Goal: Use online tool/utility: Utilize a website feature to perform a specific function

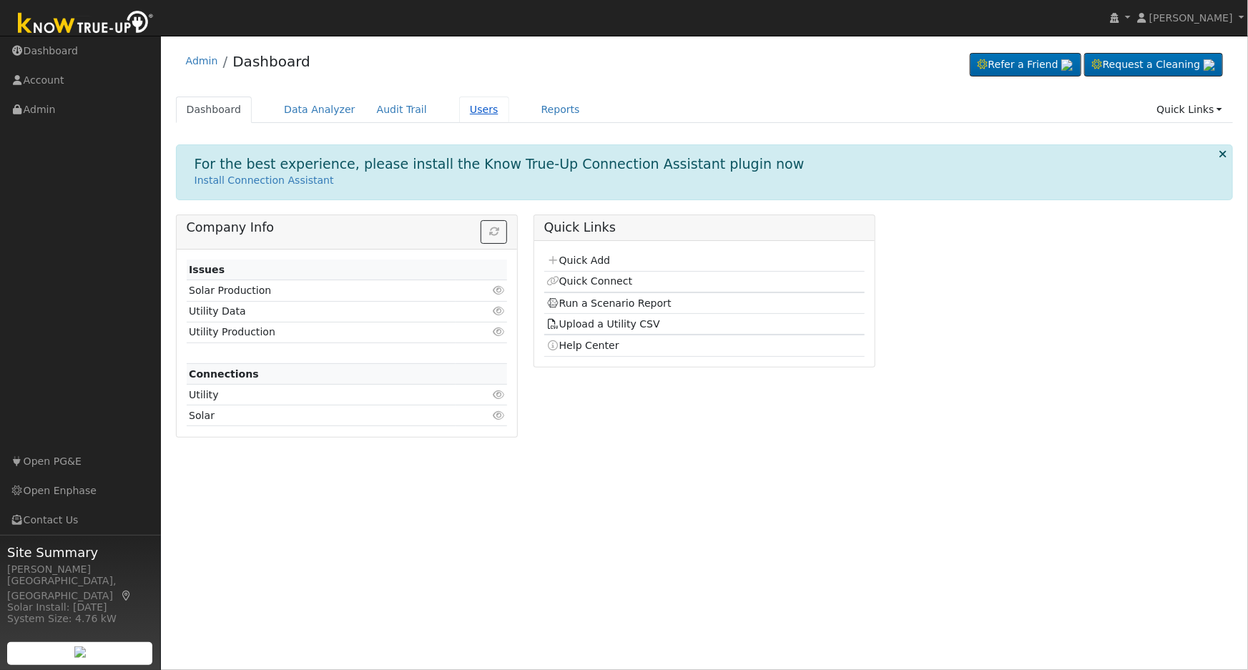
click at [459, 109] on link "Users" at bounding box center [484, 110] width 50 height 26
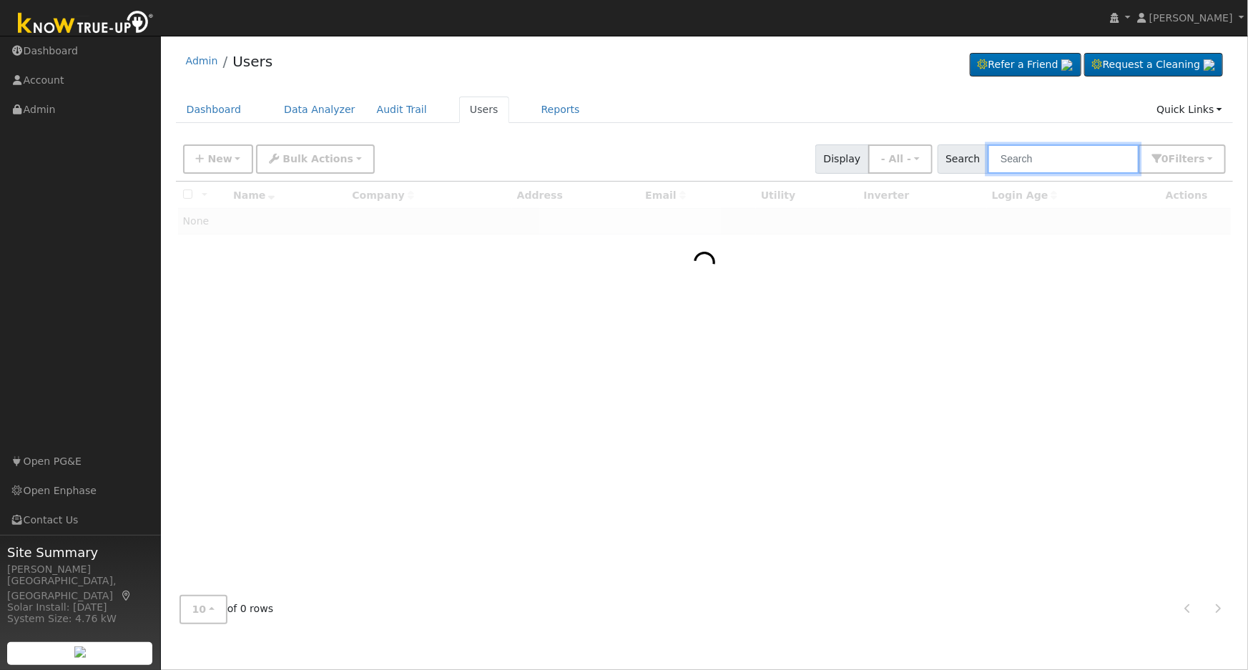
click at [1083, 157] on input "text" at bounding box center [1064, 159] width 152 height 29
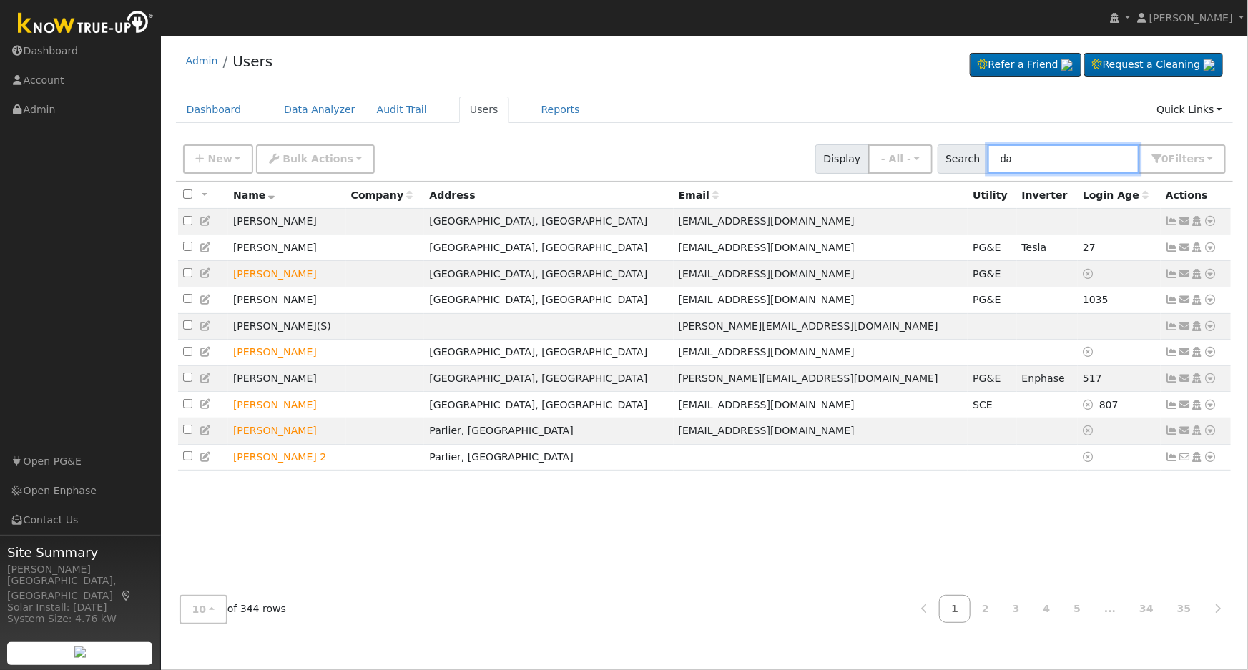
type input "d"
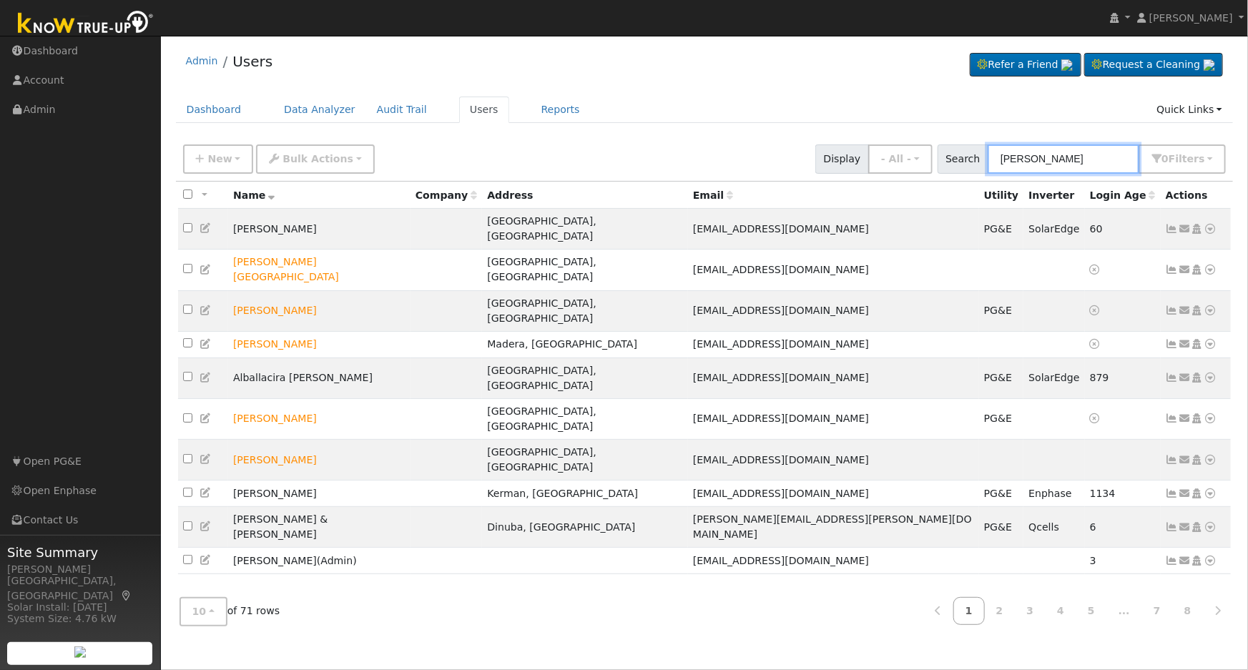
click at [1005, 167] on input "mendoza" at bounding box center [1064, 159] width 152 height 29
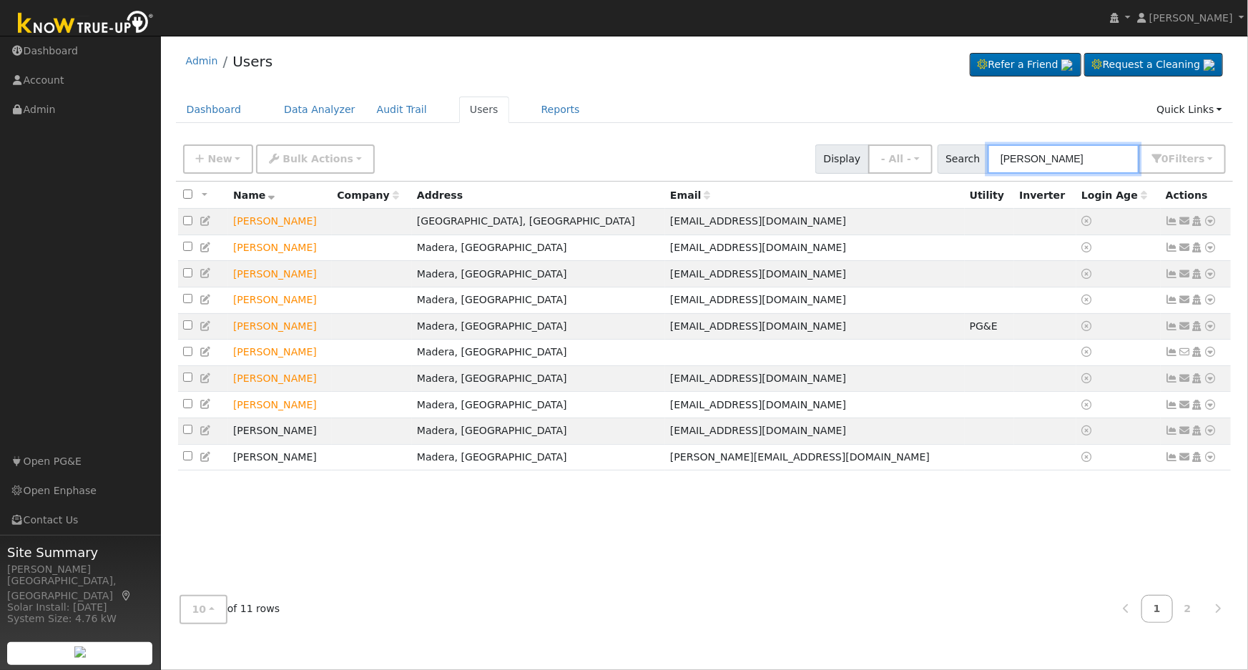
click at [1094, 160] on input "david mendoza" at bounding box center [1064, 159] width 152 height 29
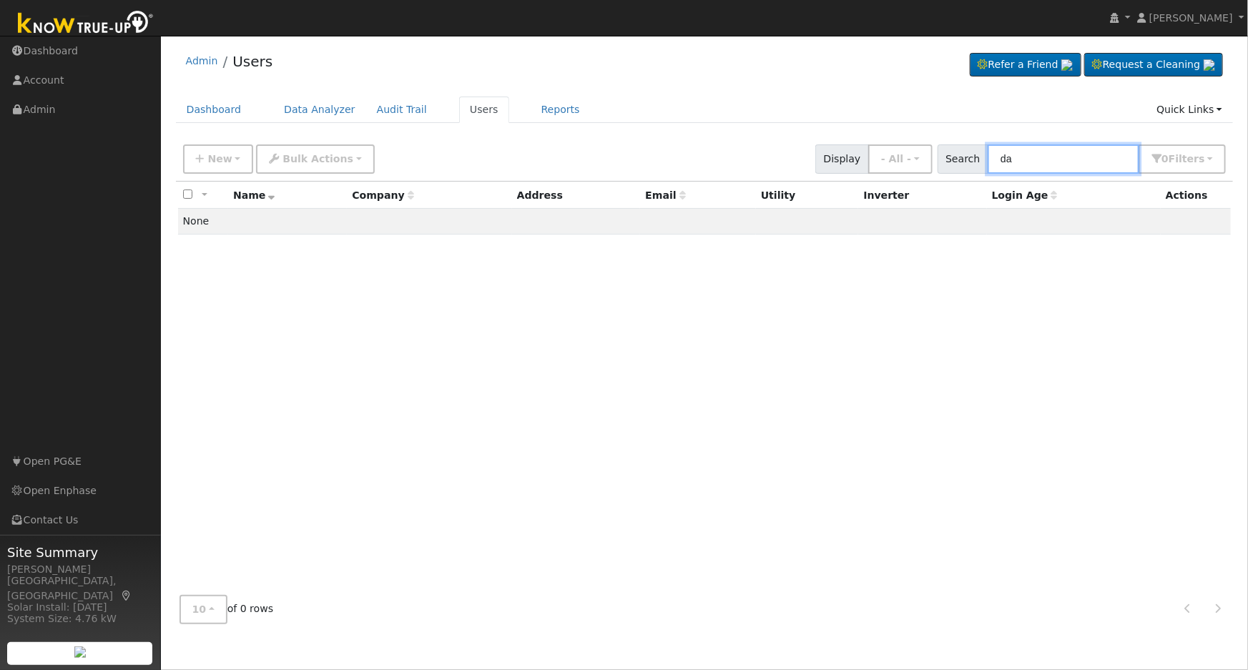
type input "d"
type input "6"
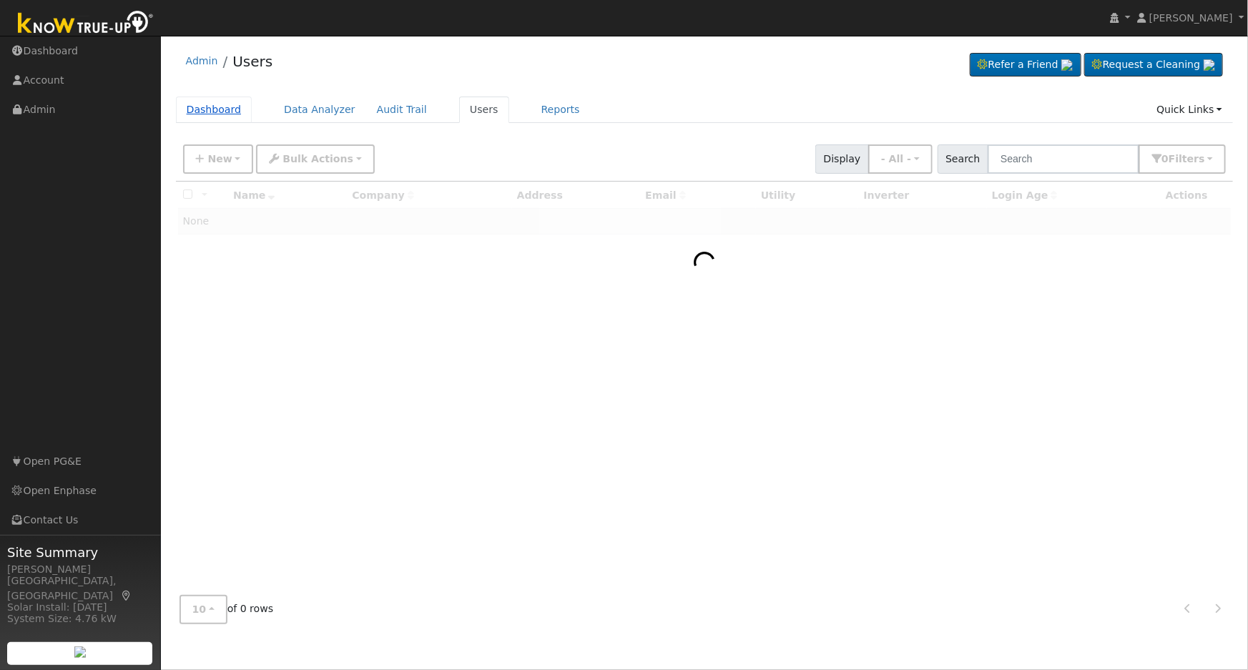
click at [215, 109] on link "Dashboard" at bounding box center [214, 110] width 77 height 26
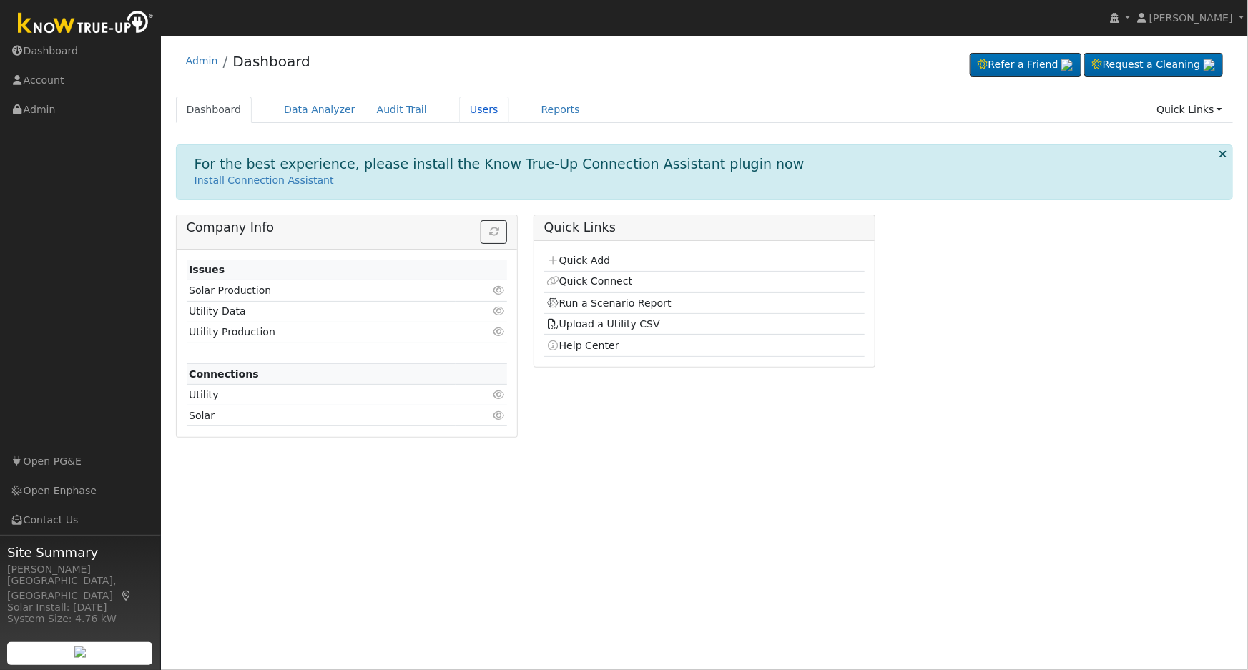
click at [460, 109] on link "Users" at bounding box center [484, 110] width 50 height 26
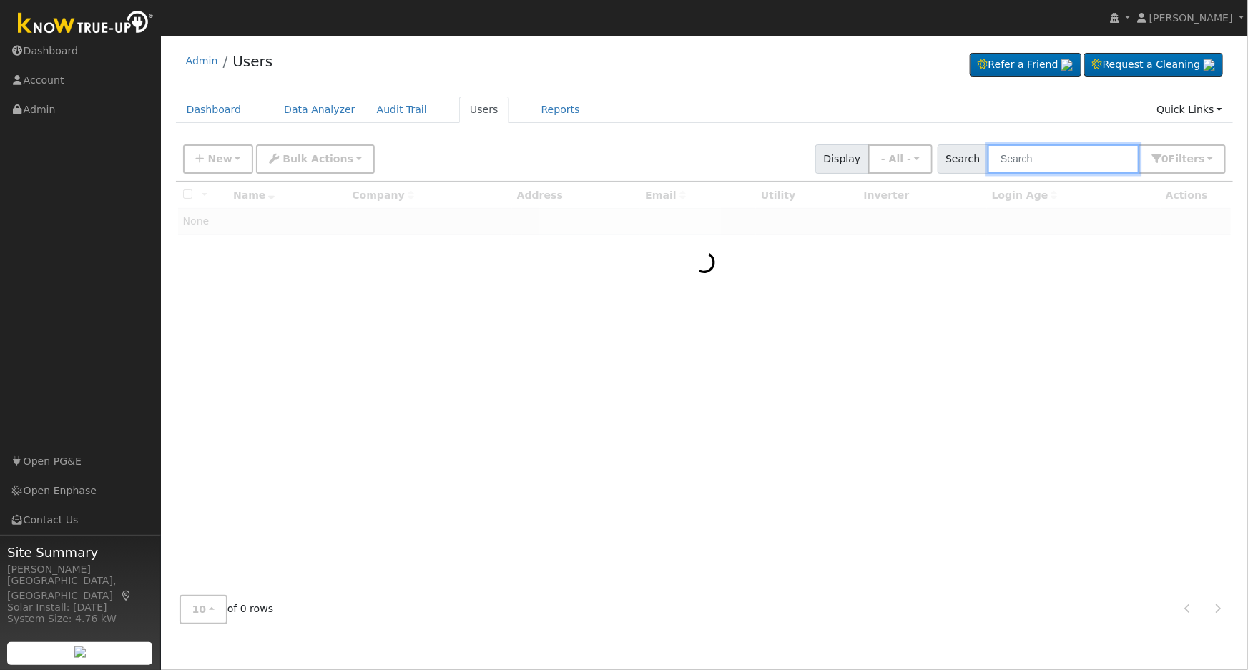
click at [1061, 165] on input "text" at bounding box center [1064, 159] width 152 height 29
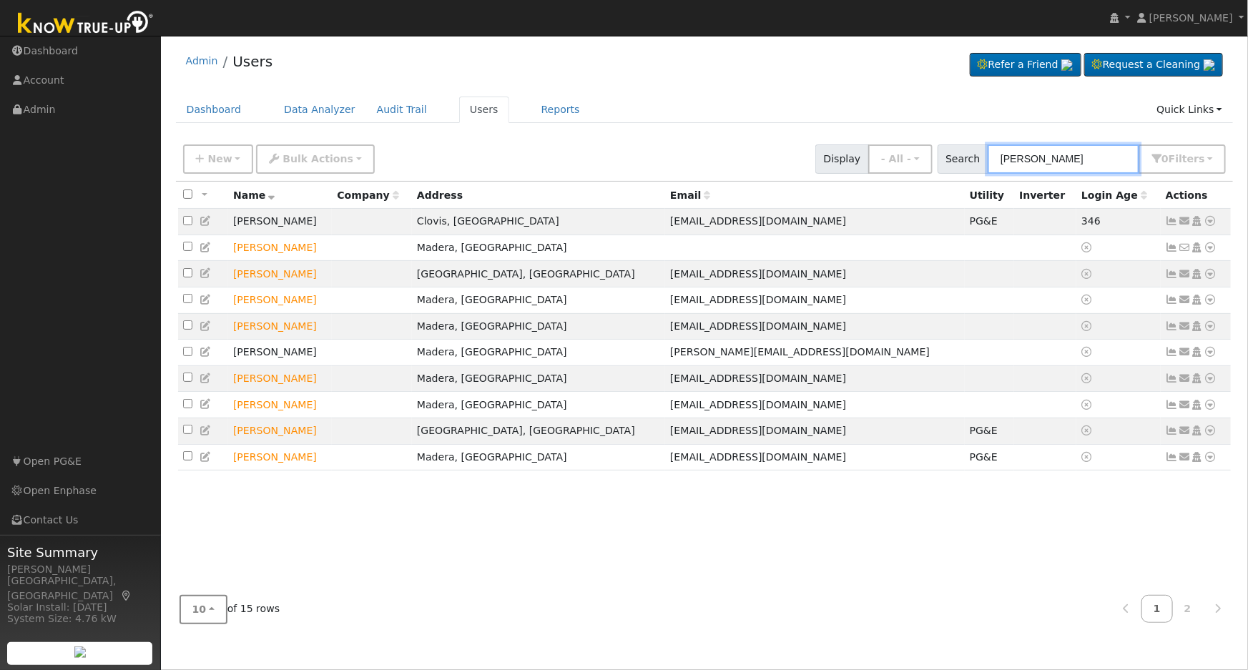
type input "david men"
click at [198, 617] on button "10" at bounding box center [204, 609] width 48 height 29
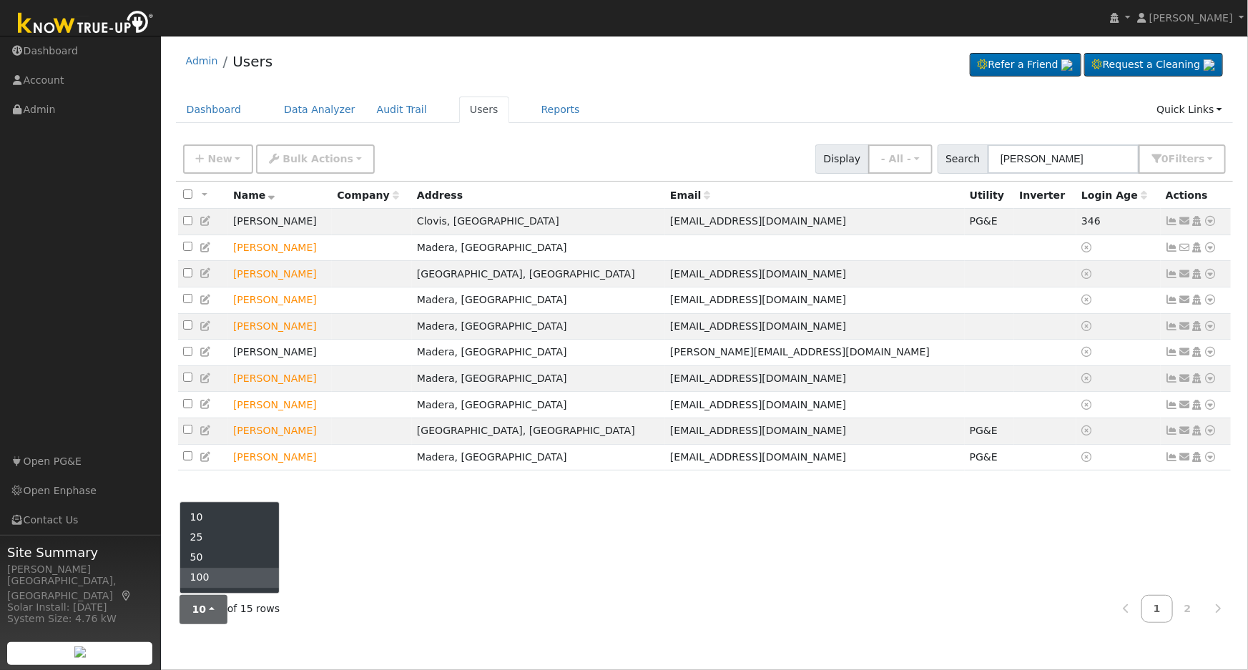
click at [193, 582] on link "100" at bounding box center [229, 578] width 99 height 20
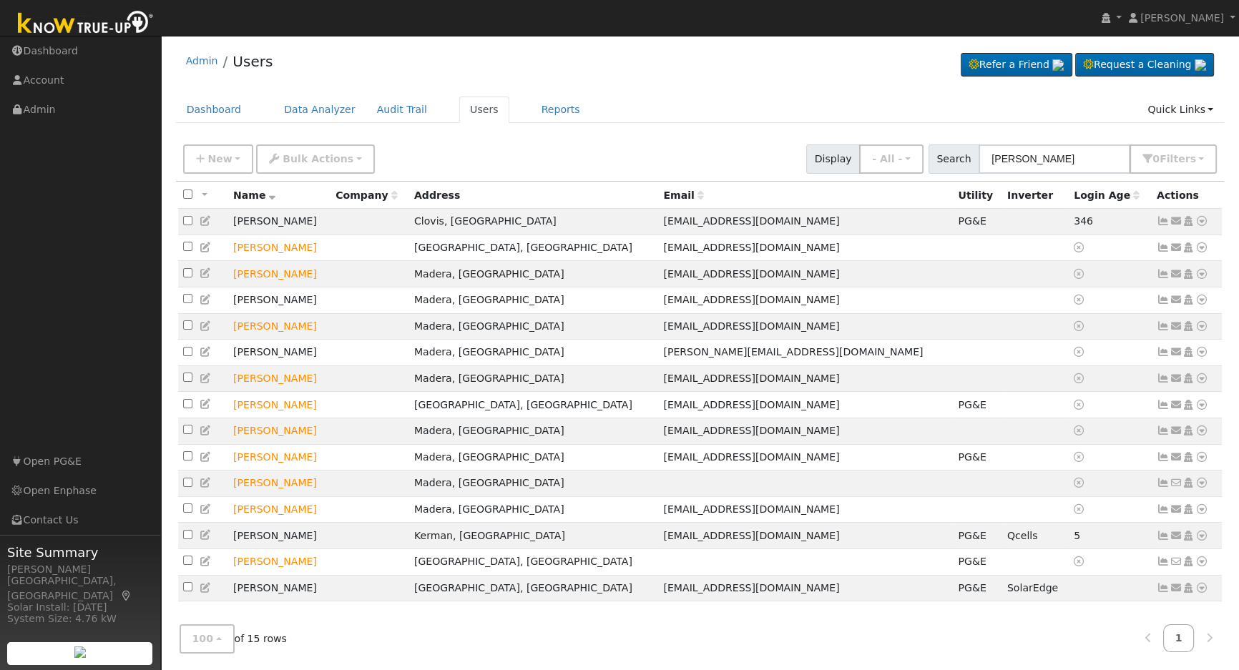
scroll to position [21, 0]
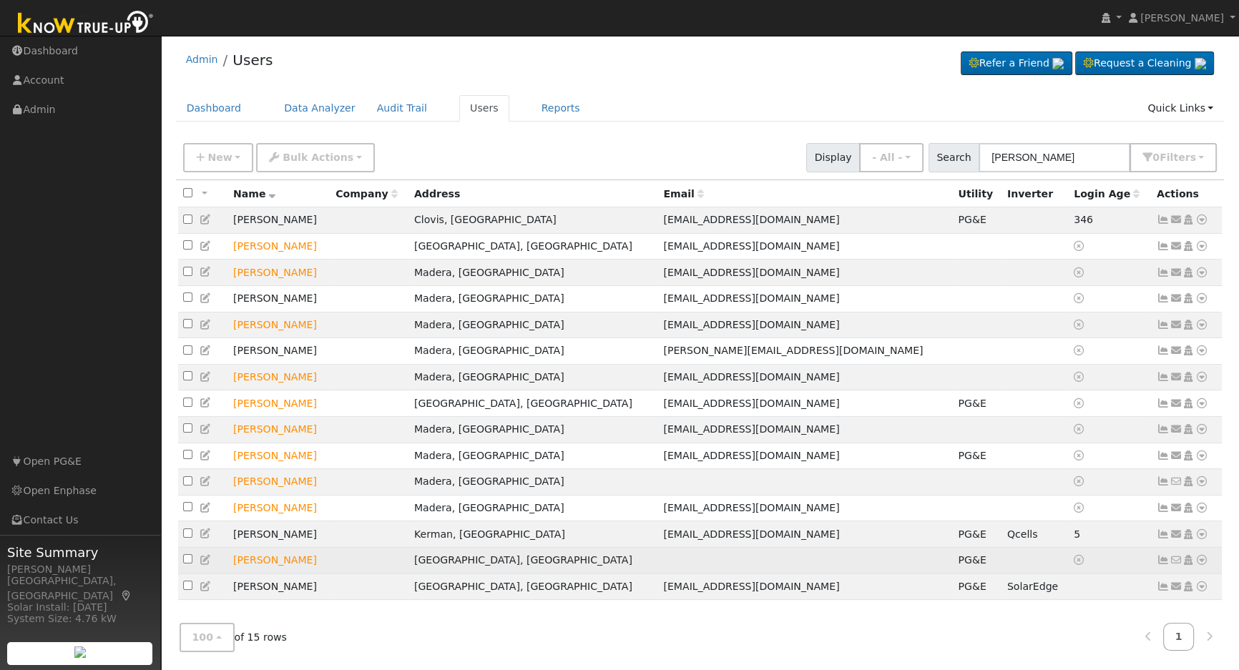
click at [1198, 562] on icon at bounding box center [1202, 560] width 13 height 10
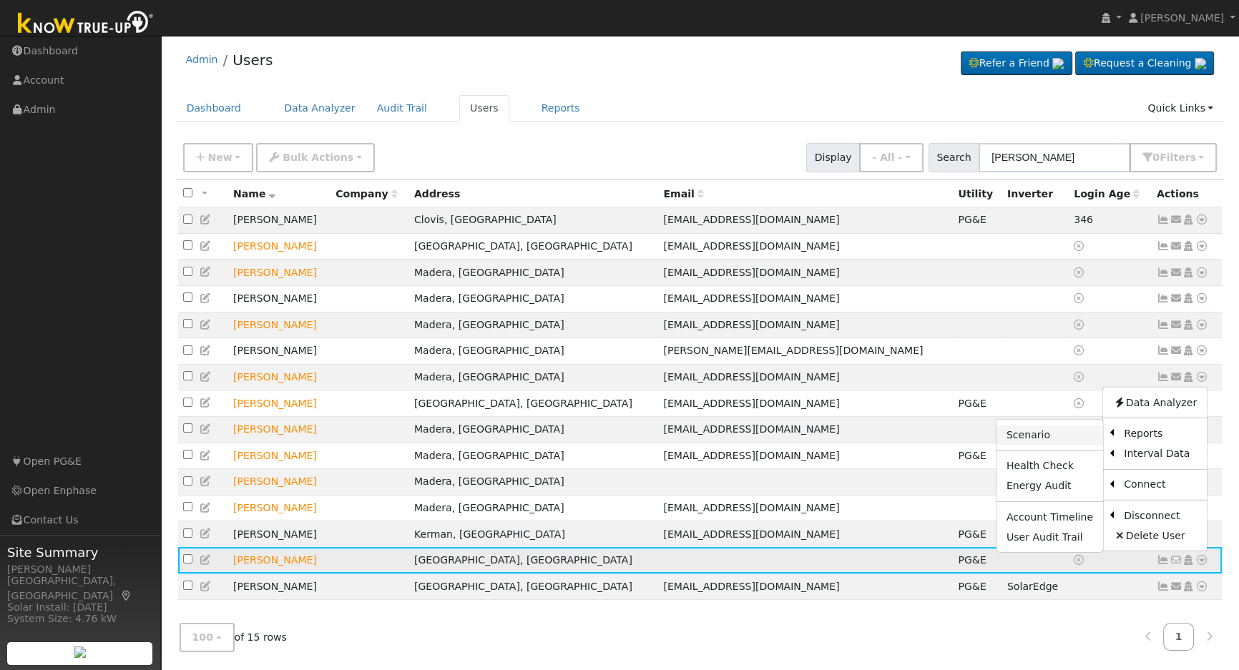
click at [1060, 431] on link "Scenario" at bounding box center [1050, 435] width 107 height 20
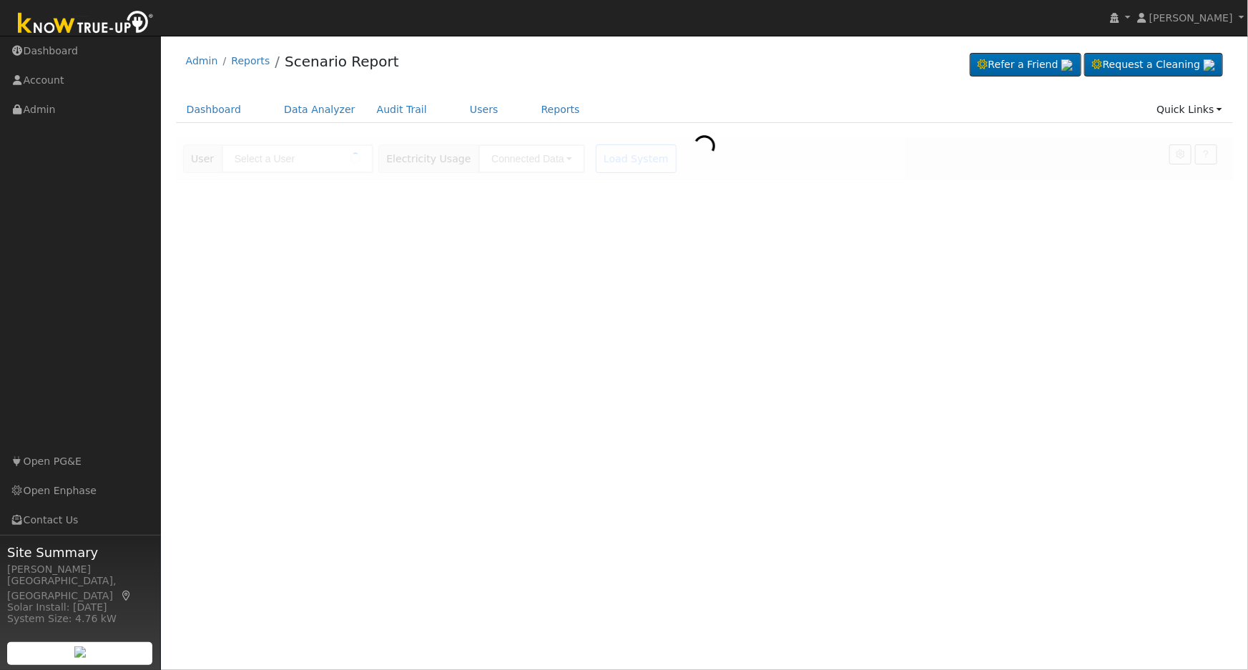
type input "[PERSON_NAME]"
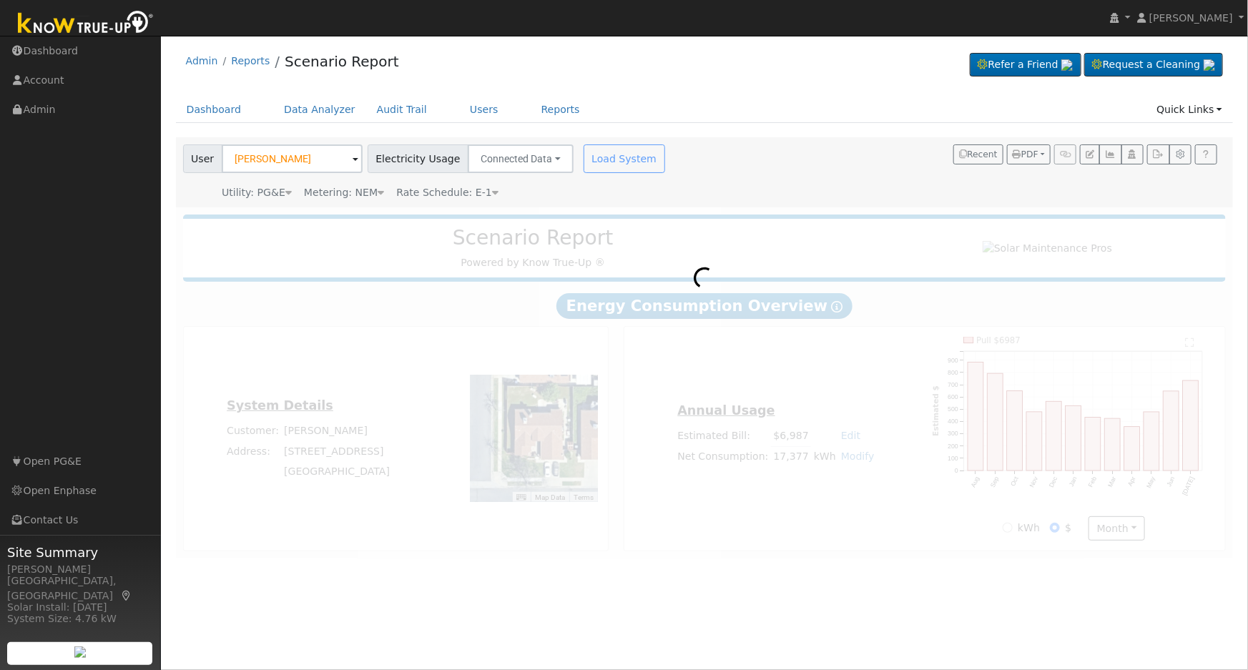
click at [1060, 431] on div at bounding box center [705, 382] width 1058 height 351
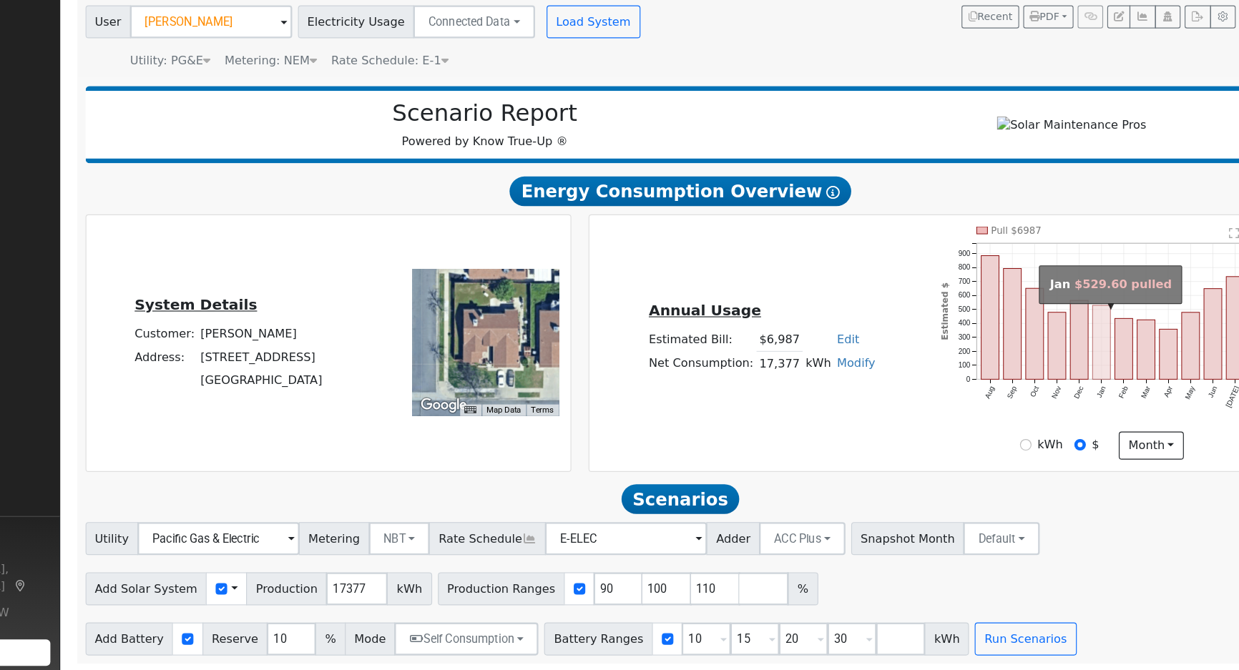
scroll to position [59, 0]
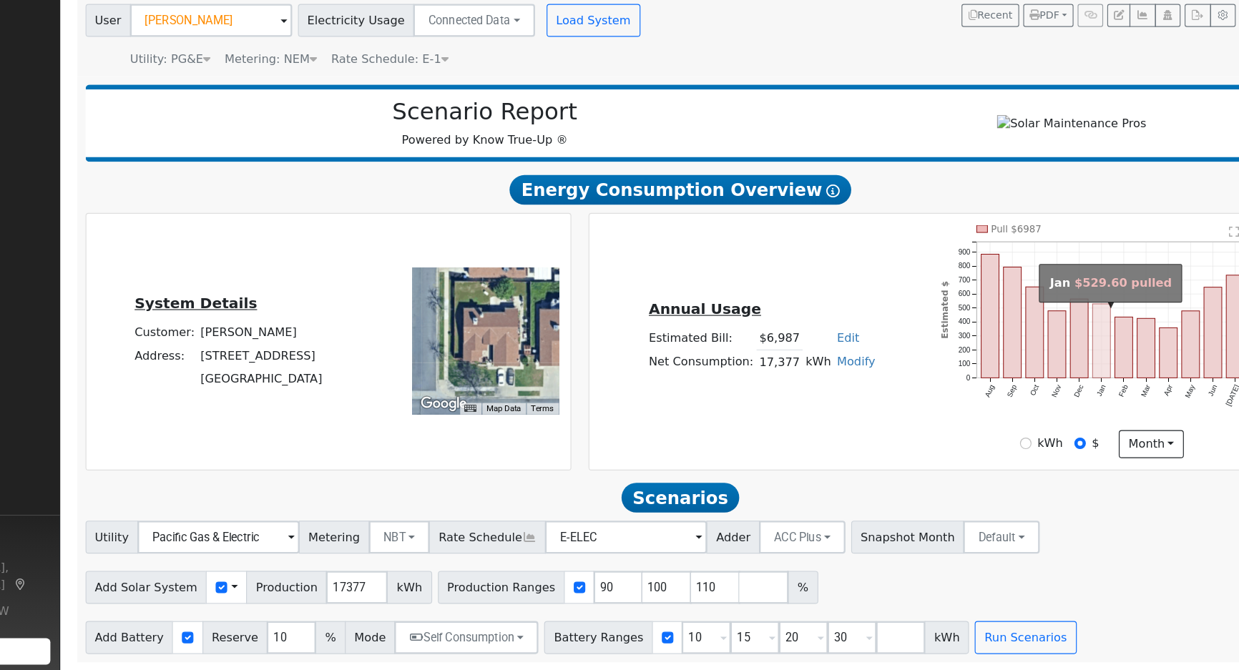
click at [1030, 462] on div "kWh $ month Day Month" at bounding box center [1066, 473] width 295 height 24
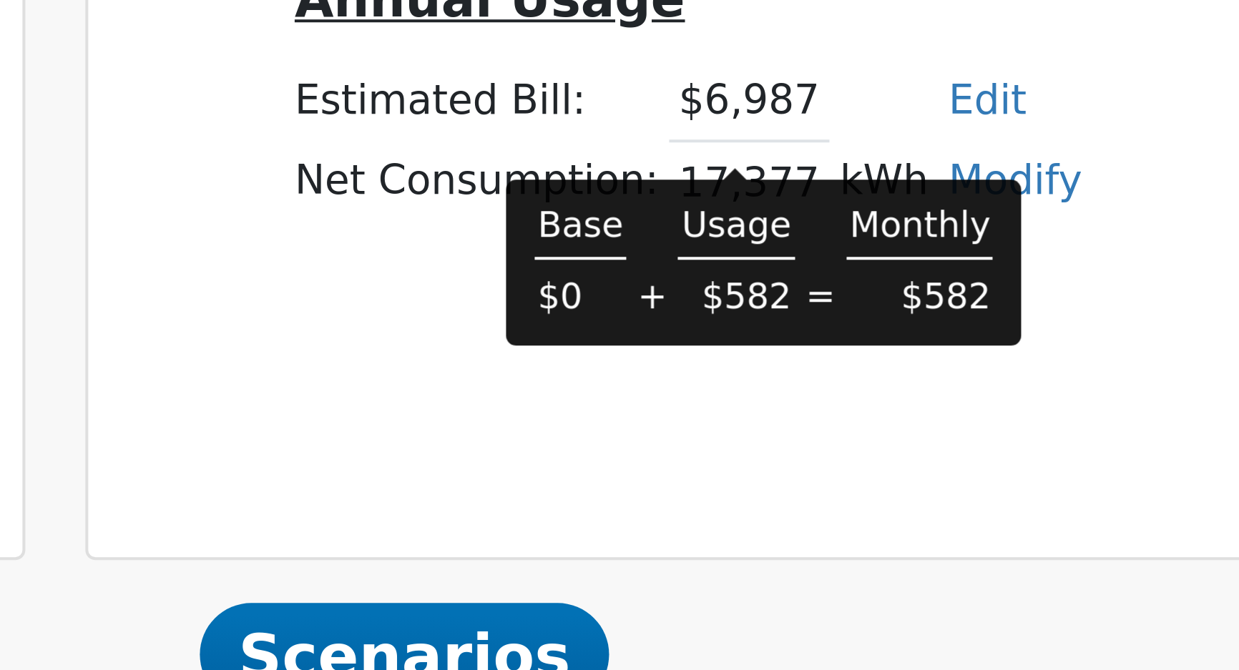
scroll to position [57, 0]
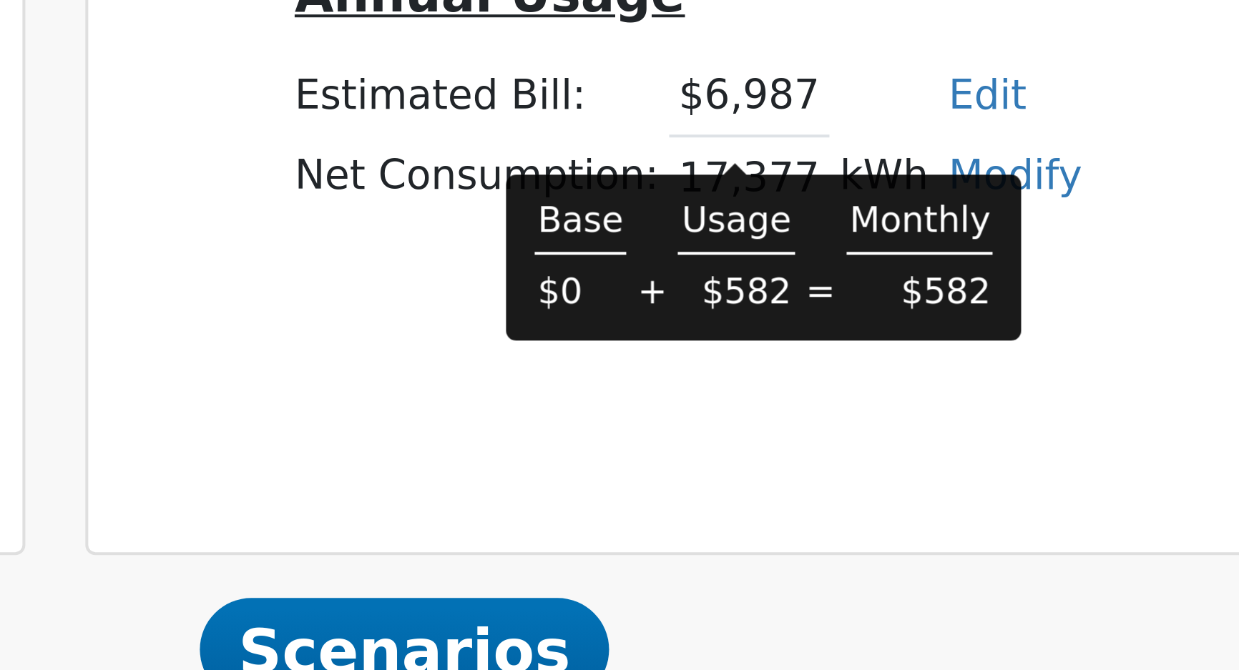
click at [702, 431] on div "Annual Usage Estimated Bill: $6,987 Edit Estimated Bill $ Annual Net Consumptio…" at bounding box center [918, 384] width 591 height 202
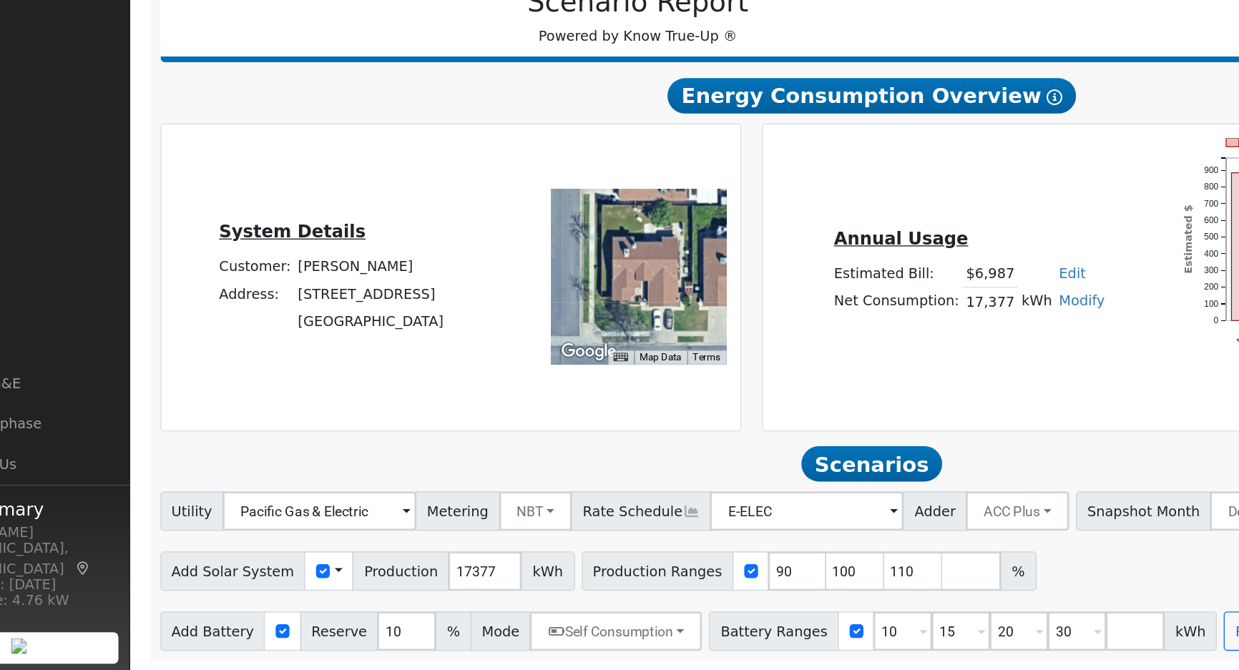
scroll to position [59, 0]
click at [625, 594] on input "90" at bounding box center [646, 598] width 43 height 29
type input "100"
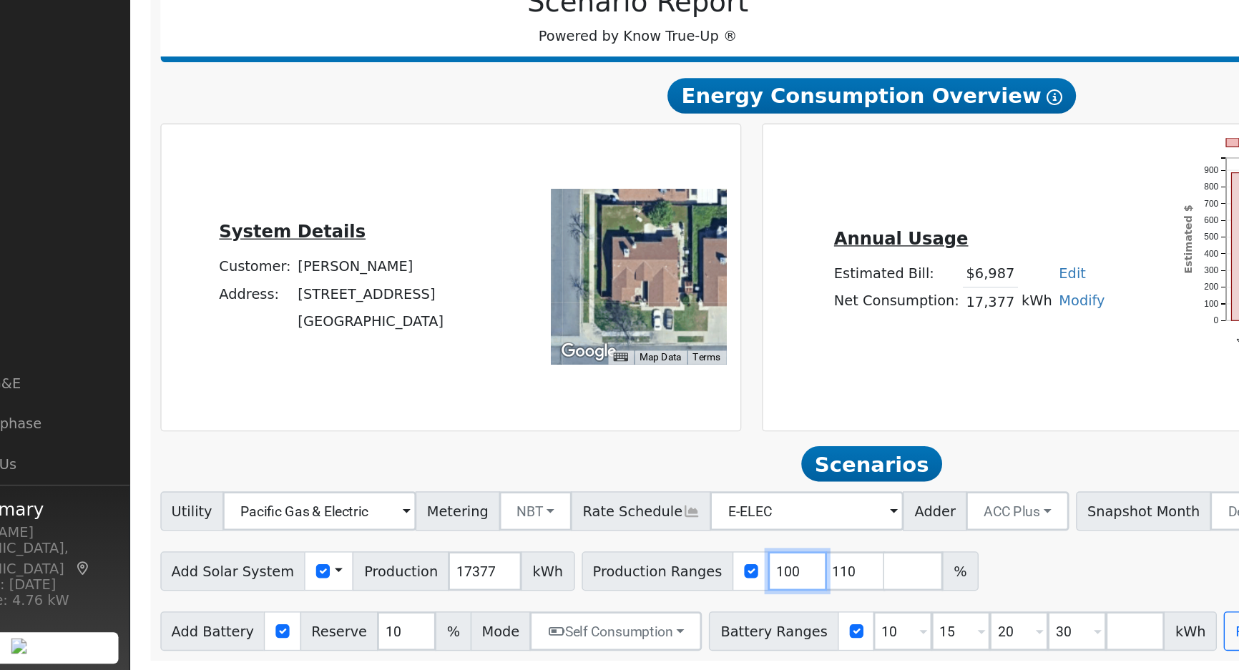
type input "110"
type input "1"
type input "100"
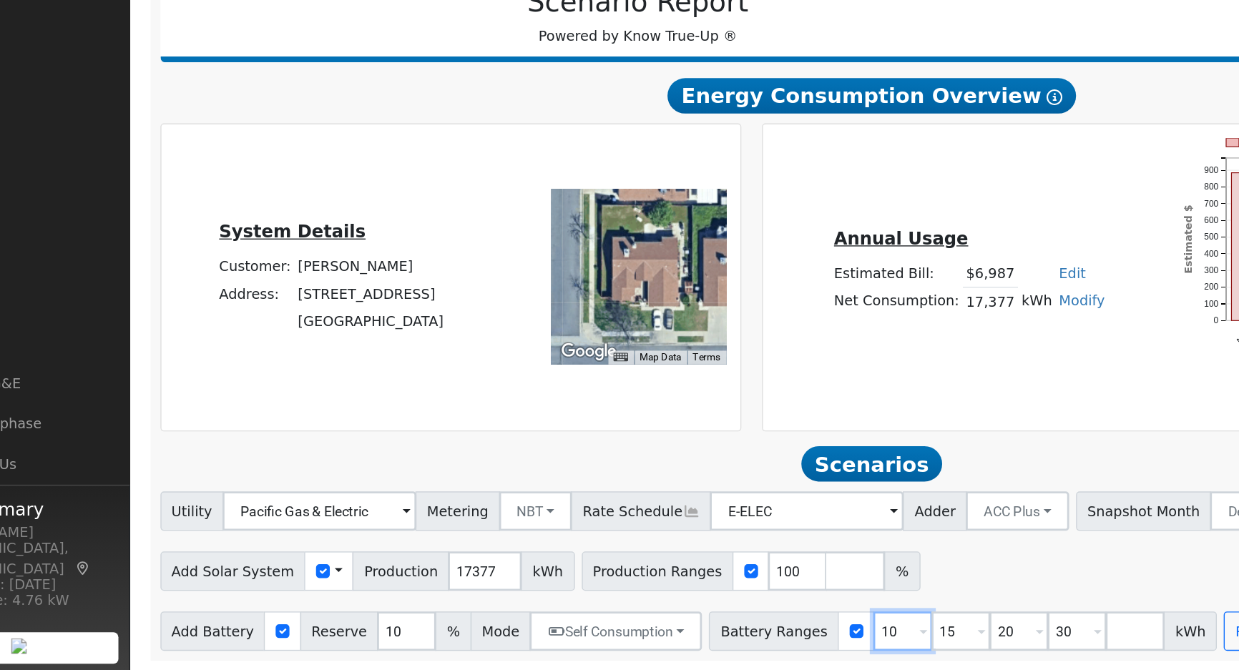
click at [701, 640] on input "10" at bounding box center [722, 641] width 43 height 29
type input "15"
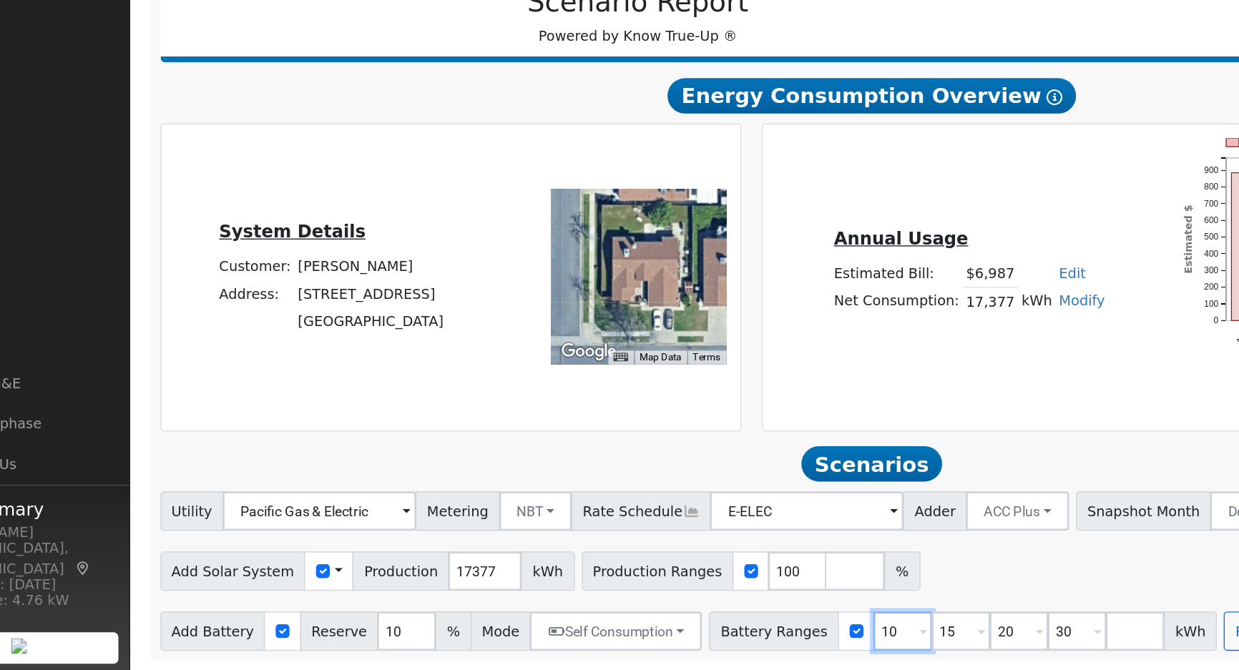
type input "20"
type input "30"
type input "20"
type input "30"
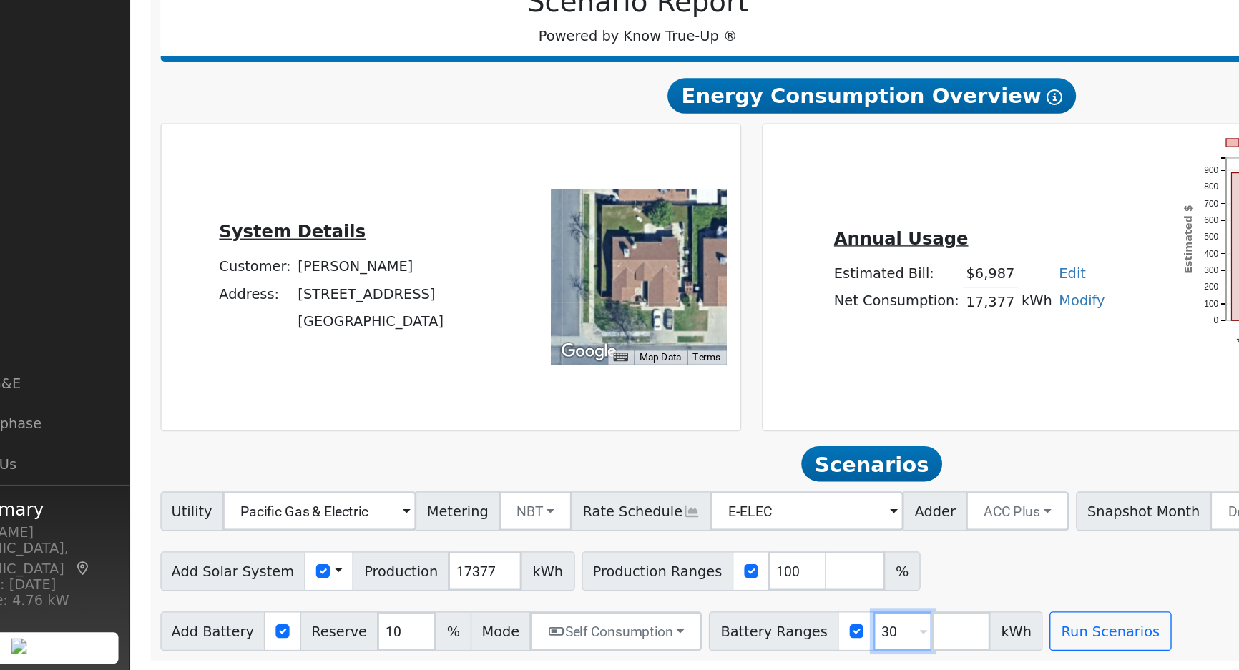
type input "3"
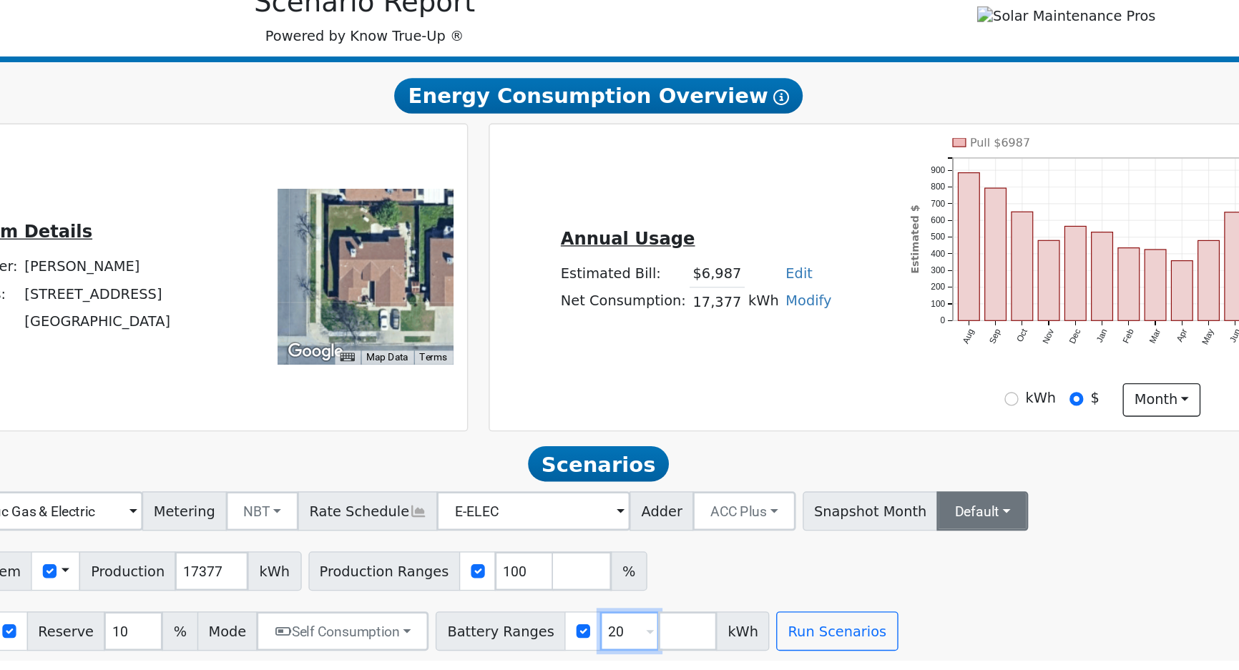
type input "20"
click at [947, 557] on button "Default" at bounding box center [979, 554] width 67 height 29
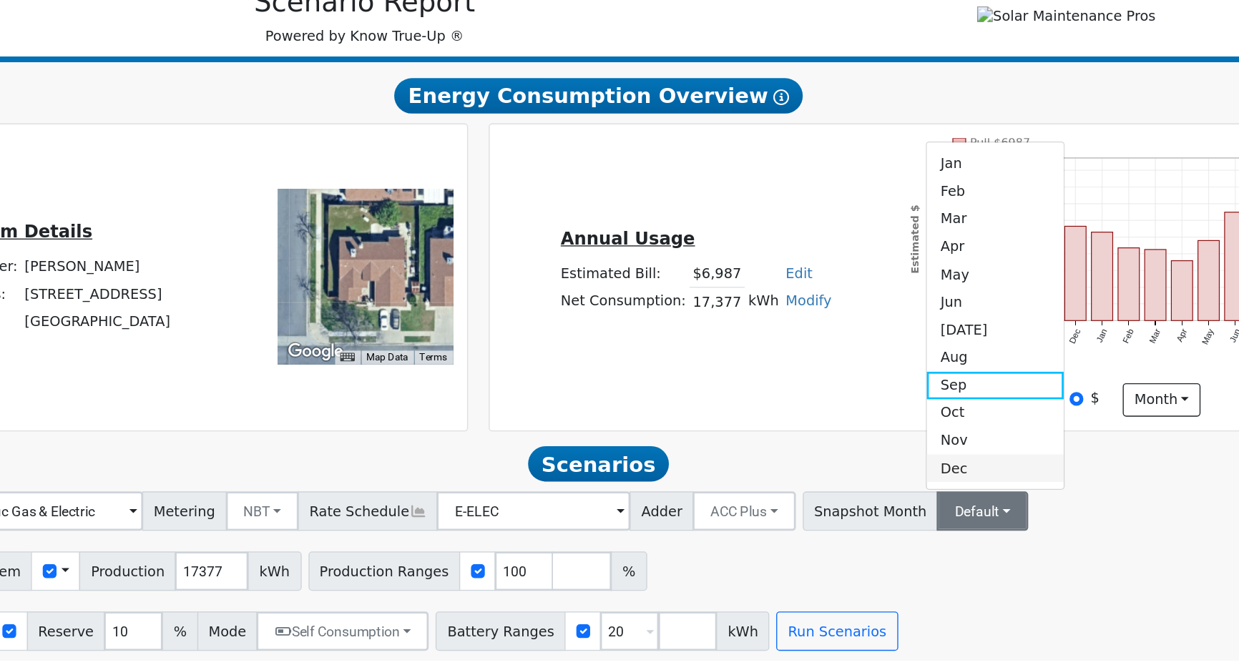
click at [939, 526] on link "Dec" at bounding box center [988, 523] width 99 height 20
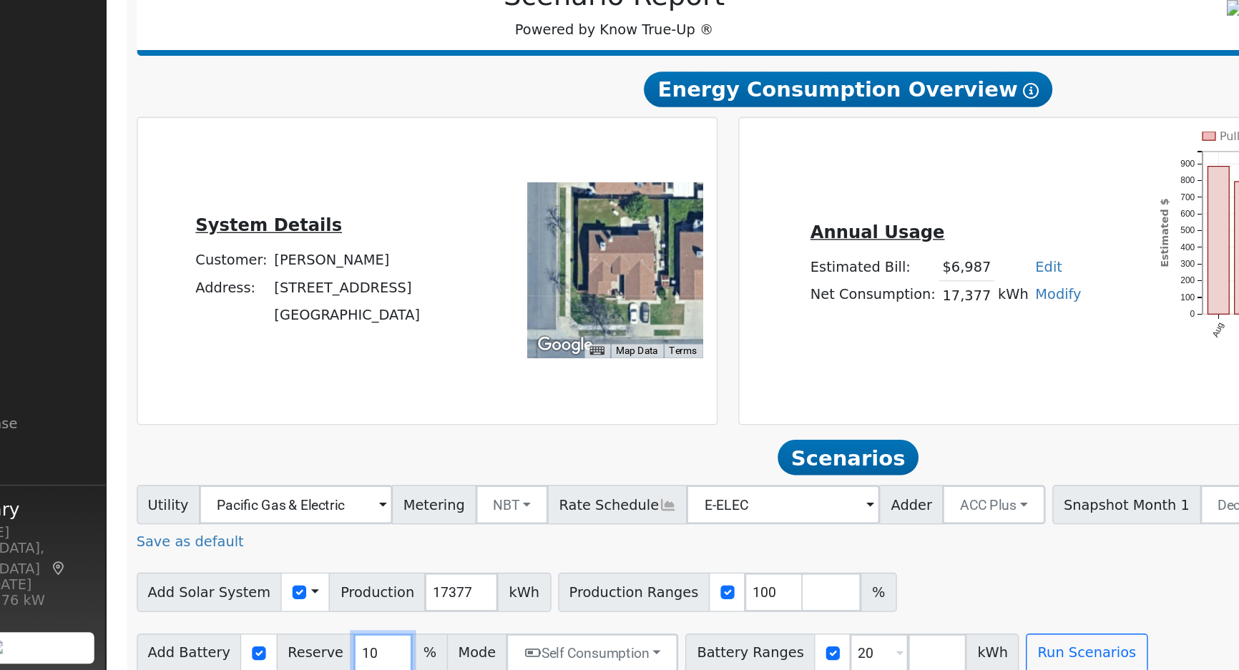
click at [341, 647] on input "10" at bounding box center [362, 657] width 43 height 29
click at [343, 643] on input "10" at bounding box center [362, 657] width 43 height 29
type input "1"
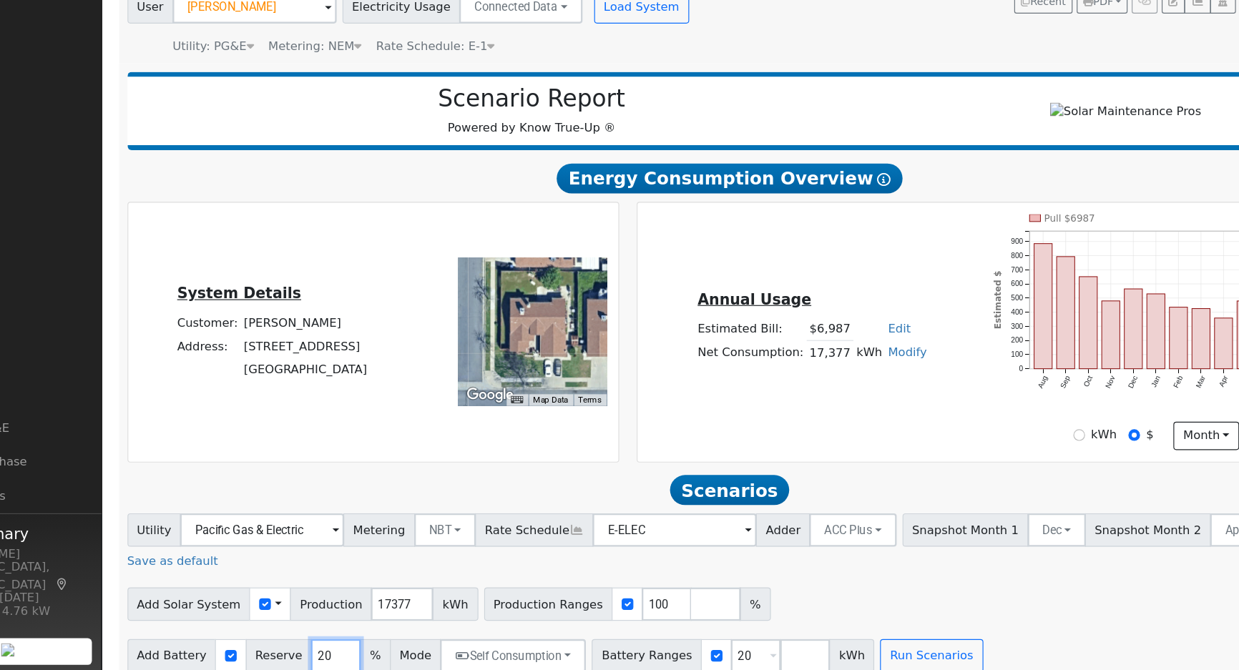
type input "20"
click at [838, 643] on button "Run Scenarios" at bounding box center [873, 657] width 88 height 29
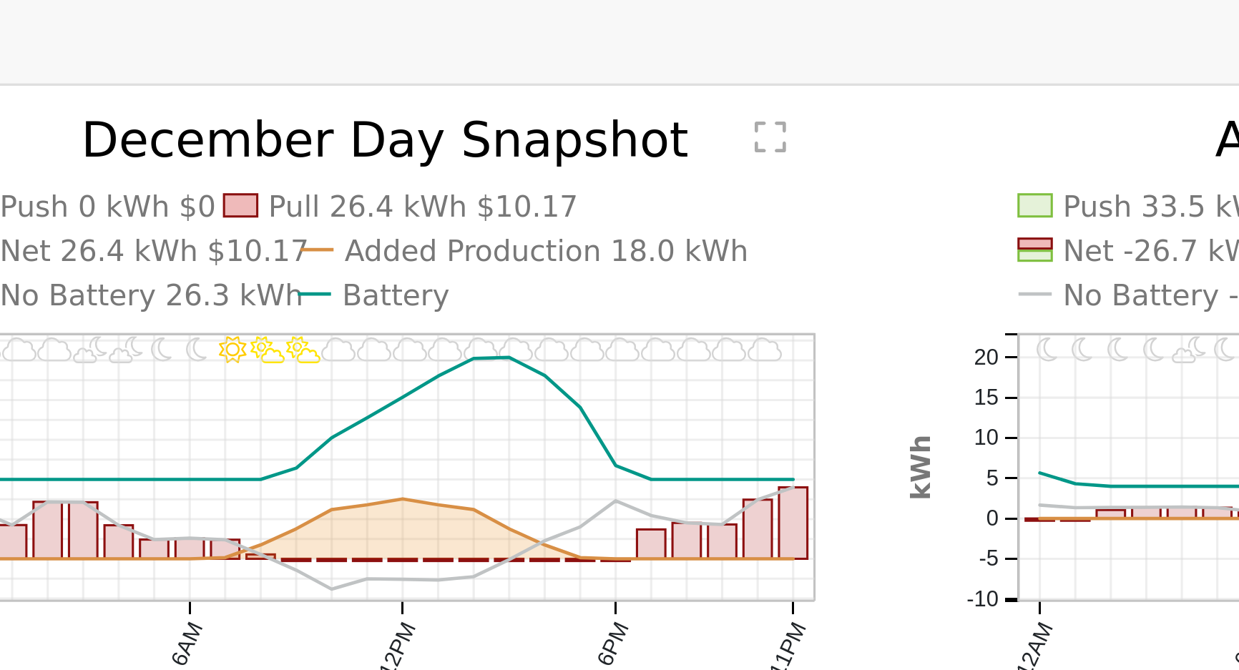
scroll to position [710, 0]
click at [274, 209] on text "No Battery 26.3 kWh" at bounding box center [293, 214] width 98 height 11
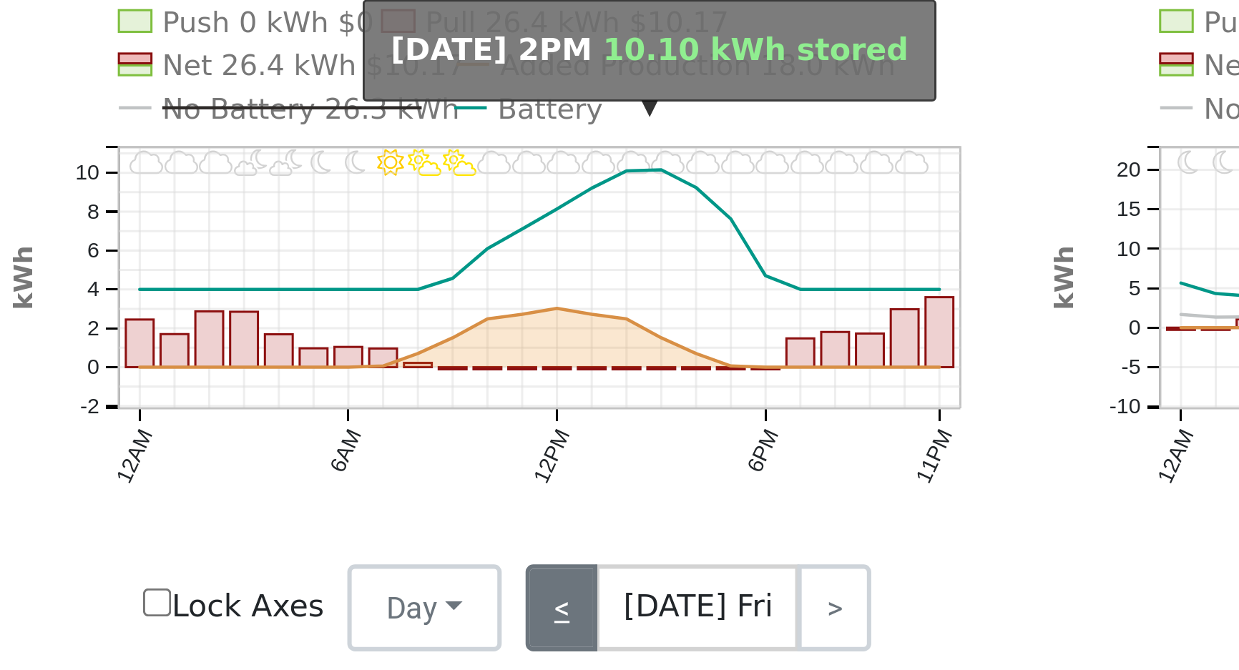
click at [372, 364] on link "<" at bounding box center [375, 378] width 24 height 29
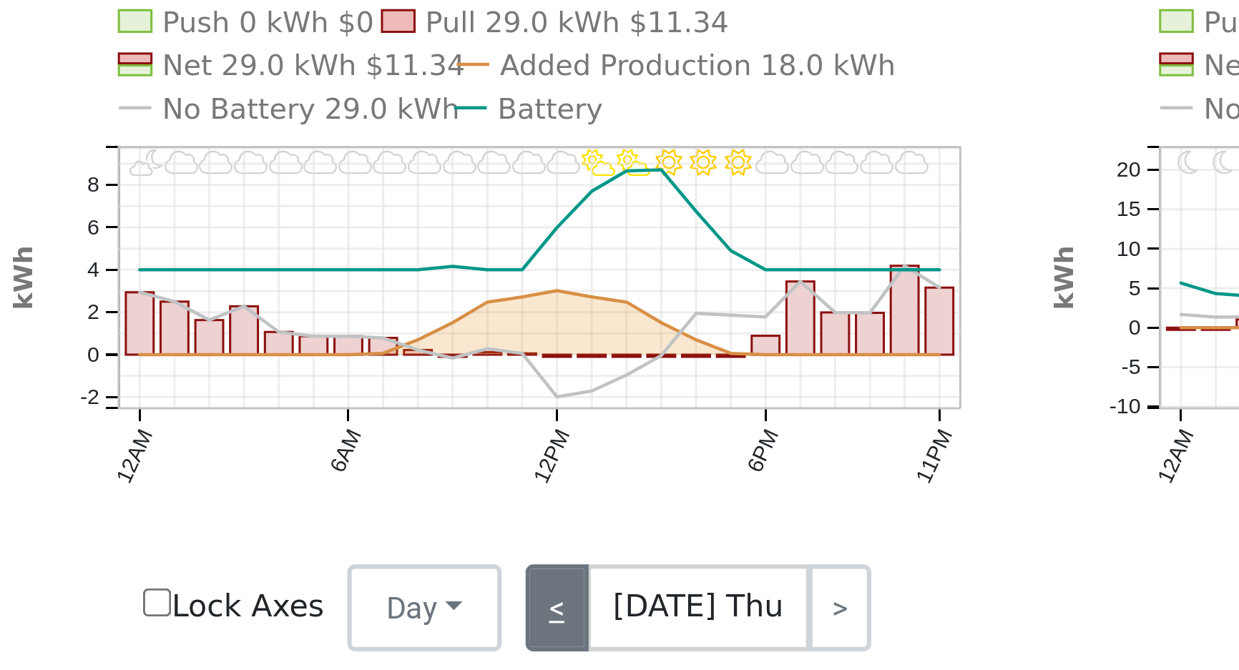
click at [374, 364] on link "<" at bounding box center [373, 378] width 21 height 29
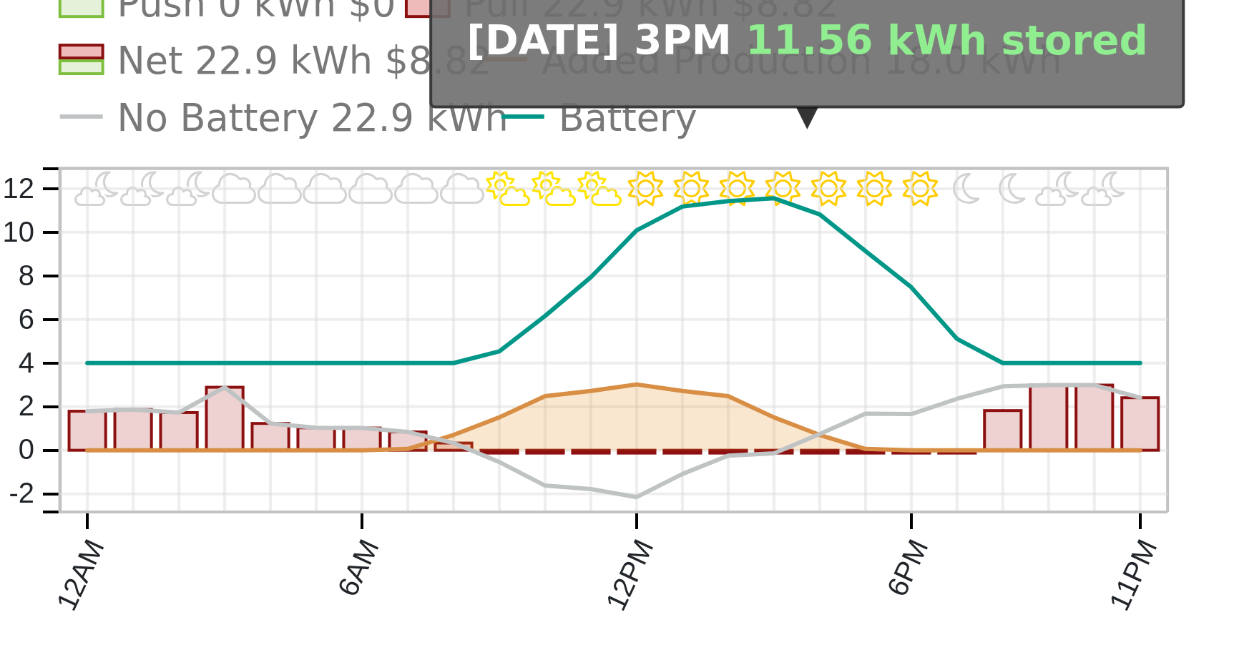
click at [278, 325] on icon "11PM - undefined 10PM - PartlyCloudy 9PM - PartlyCloudy 8PM - MostlyClear 7PM -…" at bounding box center [358, 274] width 328 height 235
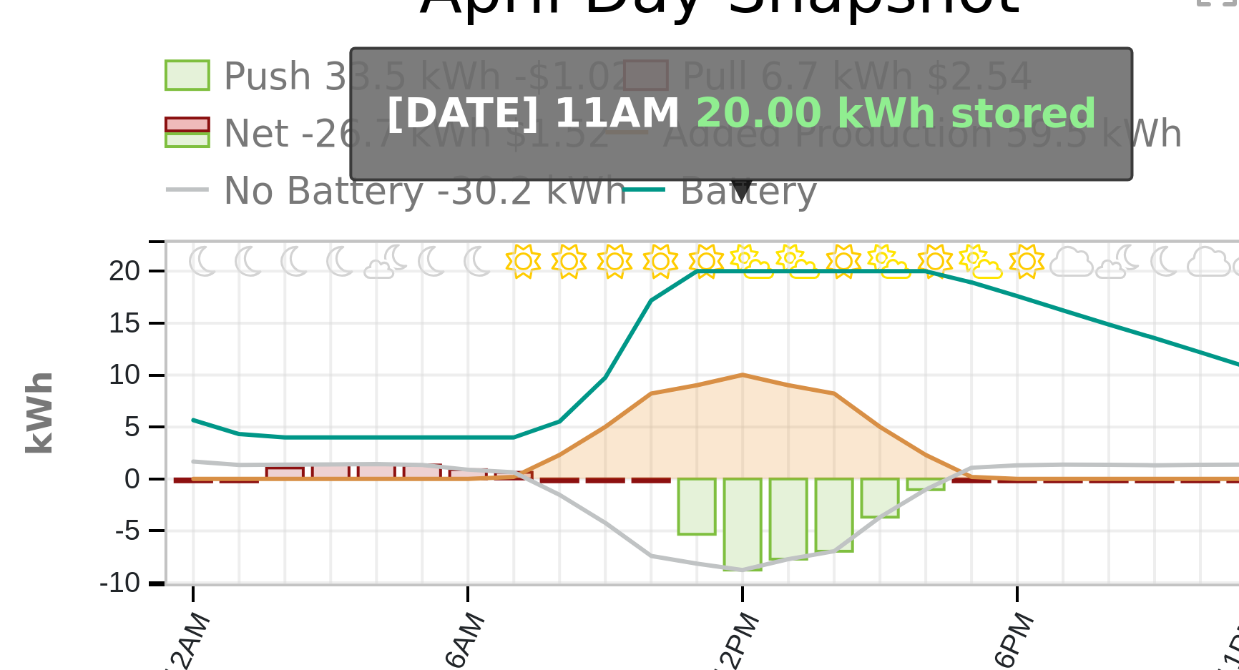
click at [595, 209] on text "No Battery -30.2 kWh" at bounding box center [638, 214] width 102 height 11
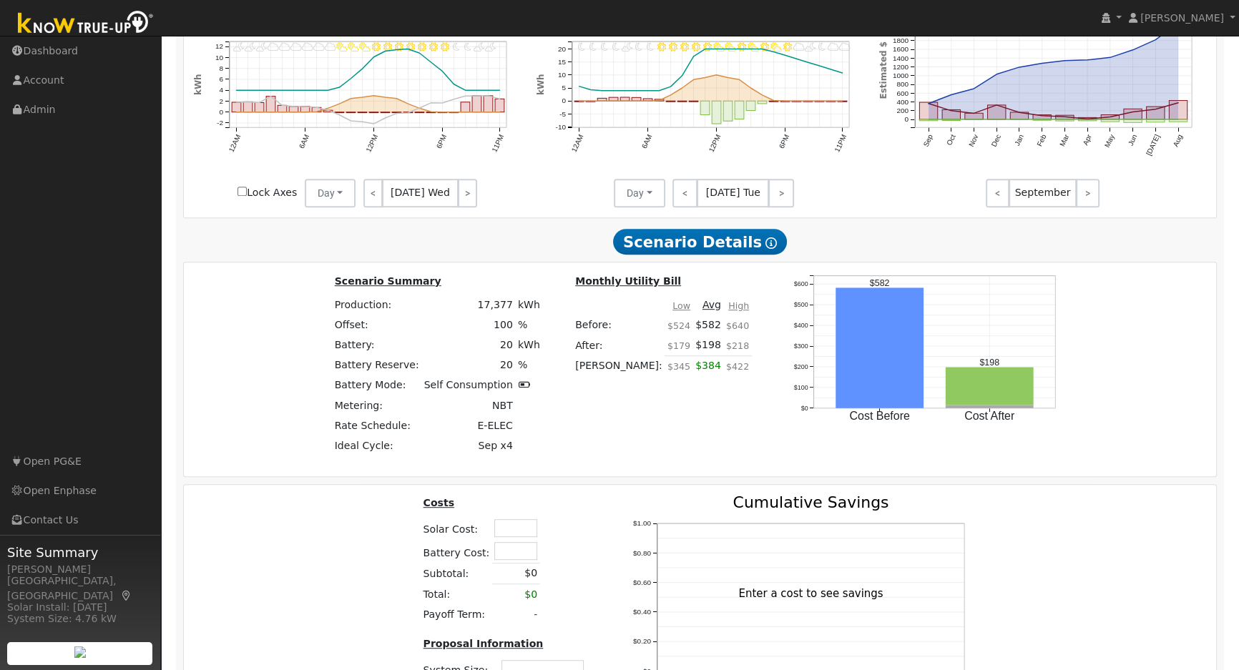
scroll to position [1030, 0]
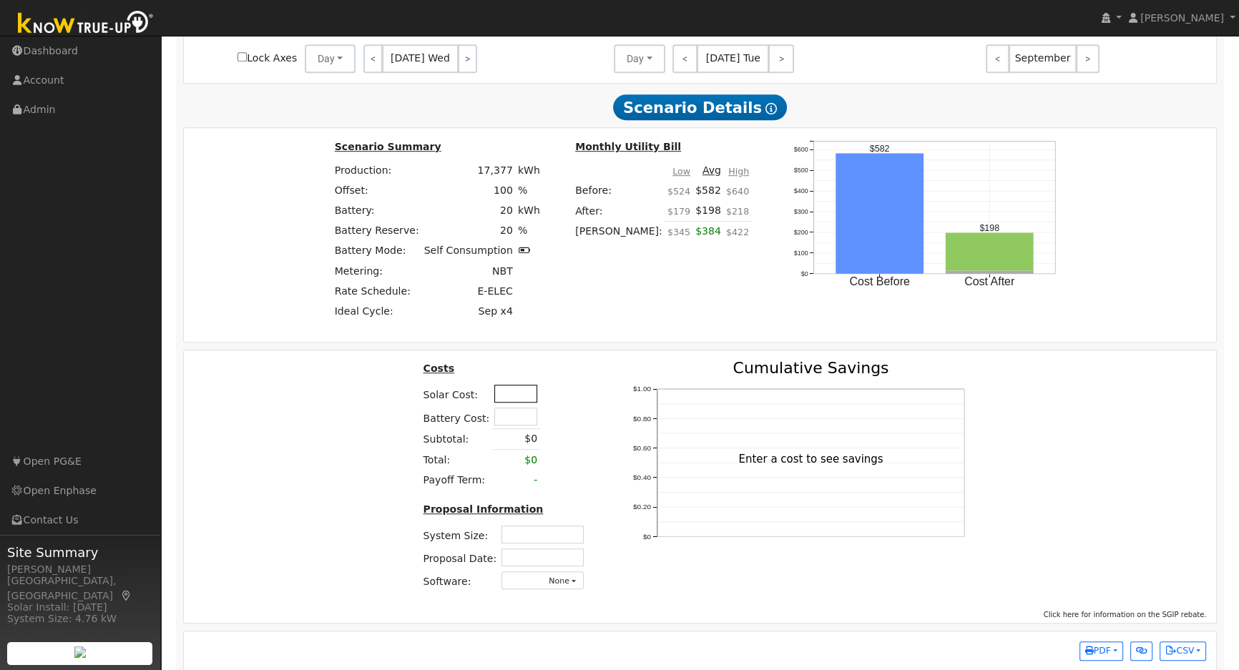
click at [504, 385] on input "text" at bounding box center [515, 394] width 43 height 18
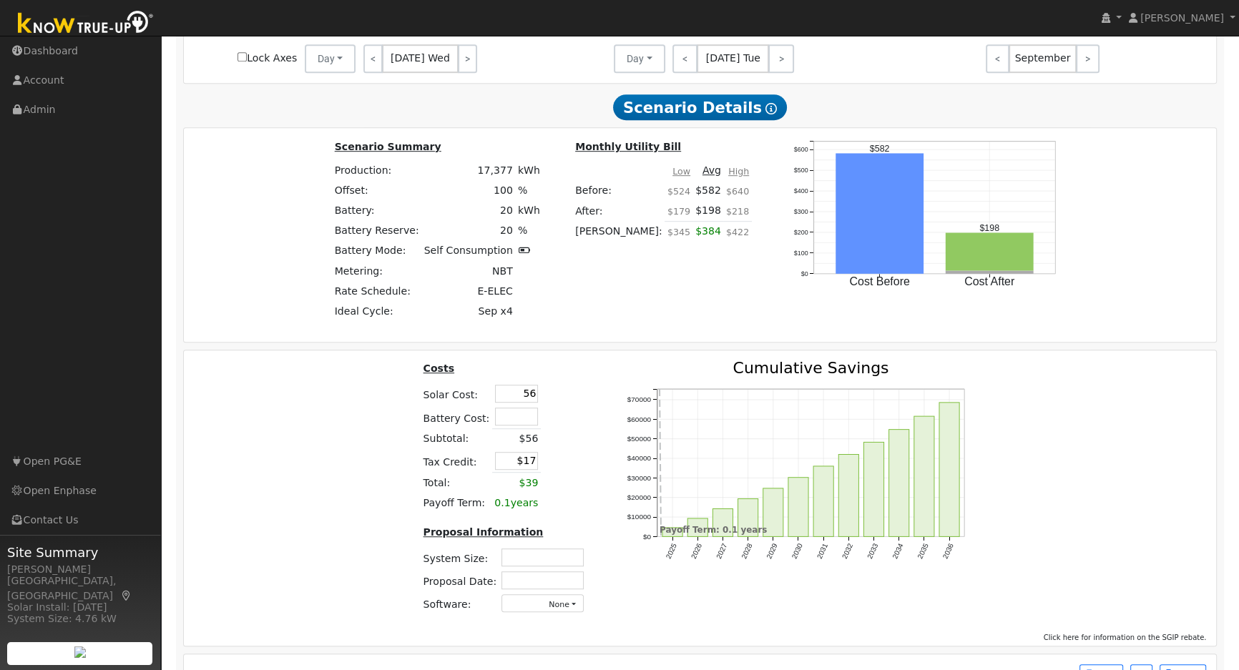
type input "$56"
click at [520, 408] on input "text" at bounding box center [516, 417] width 43 height 18
click at [394, 428] on div "Costs Solar Cost: $56 Battery Cost: 18000 Subtotal: $56 Tax Credit: $17 Total: …" at bounding box center [700, 493] width 1043 height 265
type input "$18,000"
type input "$5,417"
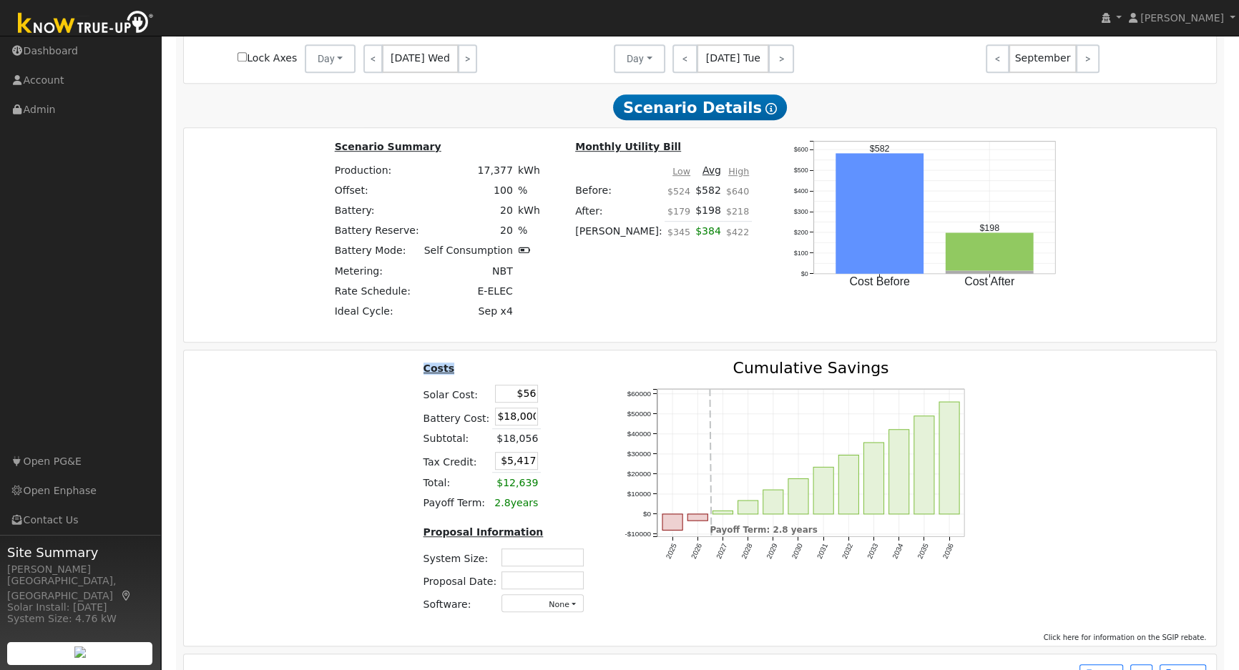
click at [394, 428] on div "Costs Solar Cost: $56 Battery Cost: $18,000 Subtotal: $18,056 Tax Credit: $5,41…" at bounding box center [700, 493] width 1043 height 265
click at [522, 385] on input "$56" at bounding box center [516, 394] width 43 height 18
click at [358, 421] on div "Costs Solar Cost: 38500 Battery Cost: $18,000 Subtotal: $18,056 Tax Credit: $5,…" at bounding box center [700, 493] width 1043 height 265
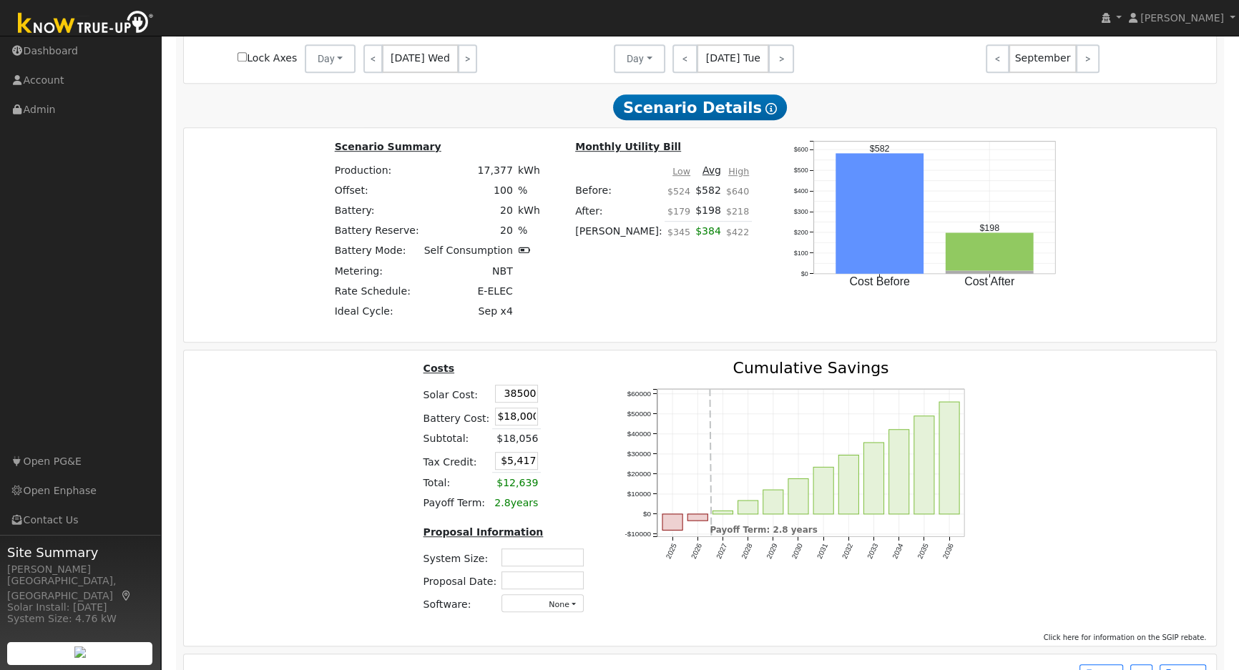
type input "$38,500"
type input "$16,950"
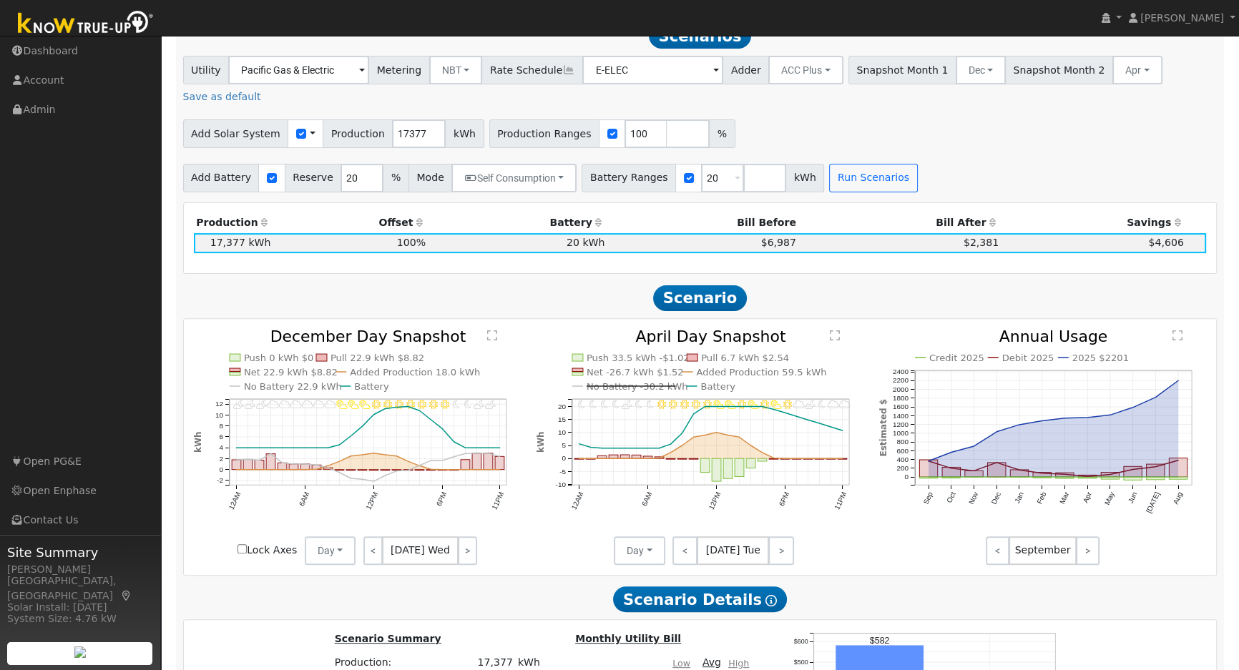
scroll to position [516, 0]
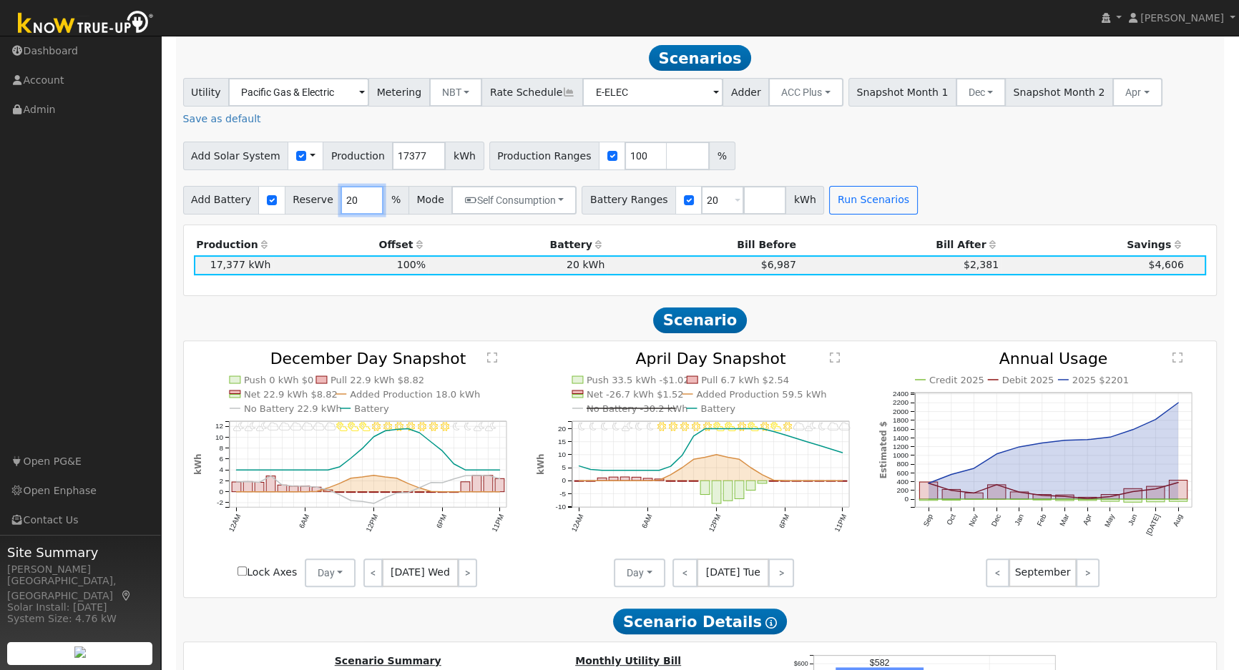
click at [345, 186] on input "20" at bounding box center [362, 200] width 43 height 29
click at [343, 186] on input "20" at bounding box center [362, 200] width 43 height 29
type input "2"
type input "10"
click at [834, 186] on button "Run Scenarios" at bounding box center [873, 200] width 88 height 29
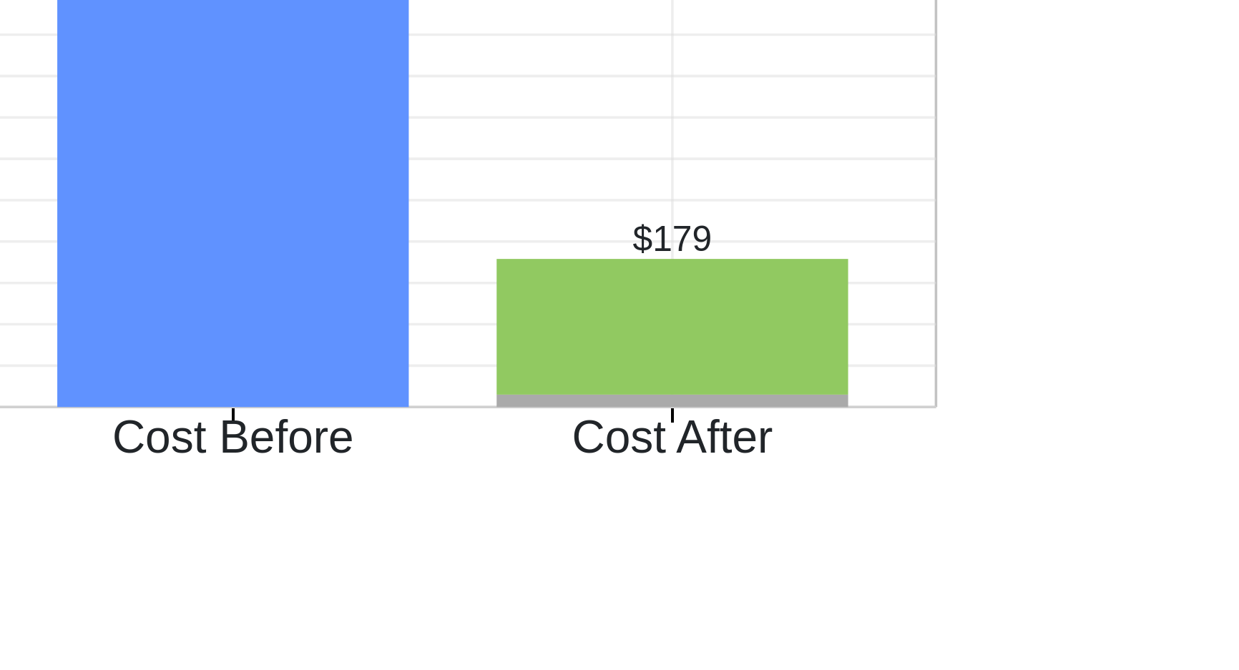
scroll to position [839, 0]
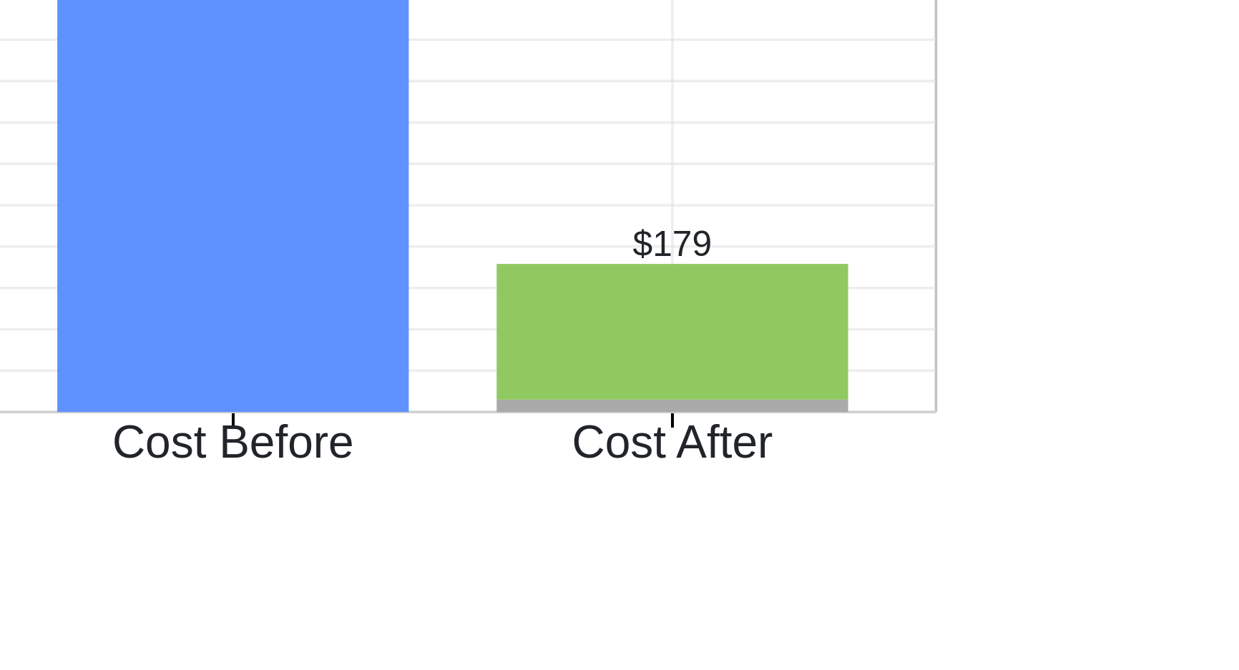
click at [1027, 479] on icon "Cost Before Cost After $0 $100 $200 $300 $400 $500 $600 onclick="" onclick="" o…" at bounding box center [925, 416] width 286 height 175
